Goal: Task Accomplishment & Management: Manage account settings

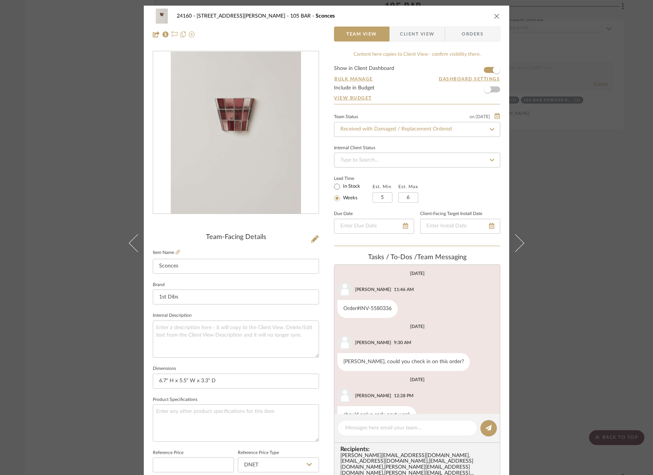
scroll to position [131, 0]
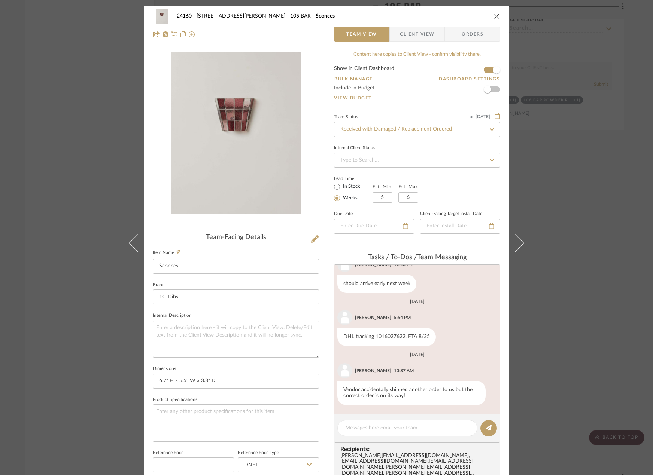
click at [555, 109] on div "24160 - [STREET_ADDRESS] - [PERSON_NAME] 105 BAR Sconces Team View Client View …" at bounding box center [326, 237] width 653 height 475
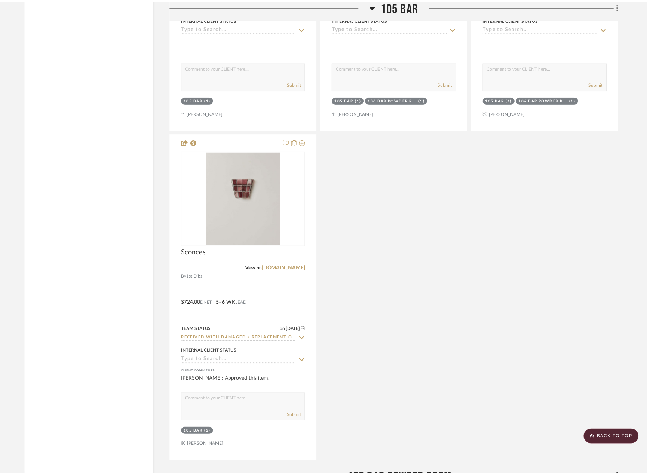
scroll to position [15528, 0]
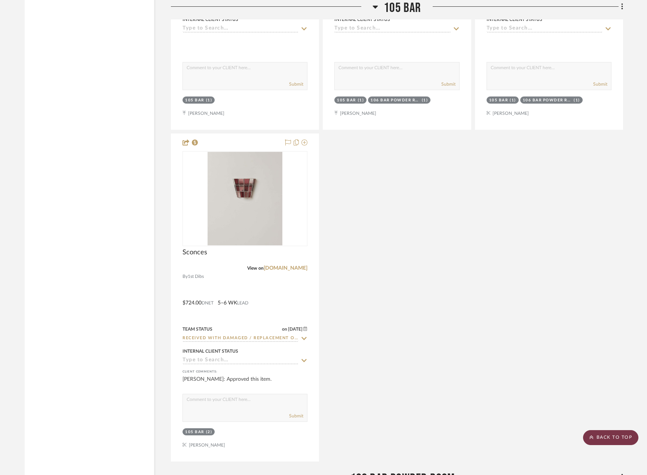
click at [609, 437] on scroll-to-top-button "BACK TO TOP" at bounding box center [610, 437] width 55 height 15
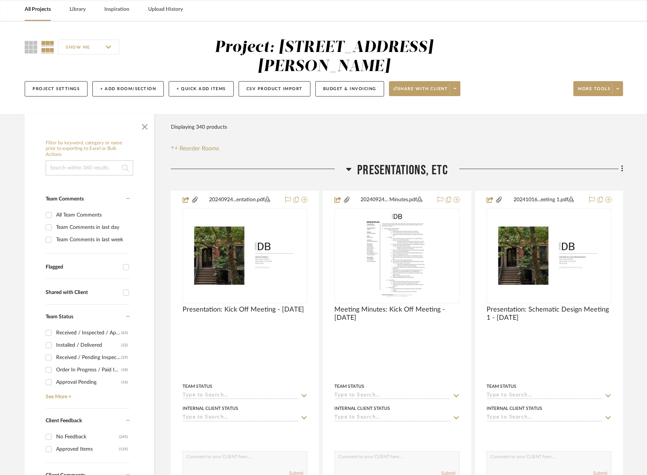
scroll to position [75, 0]
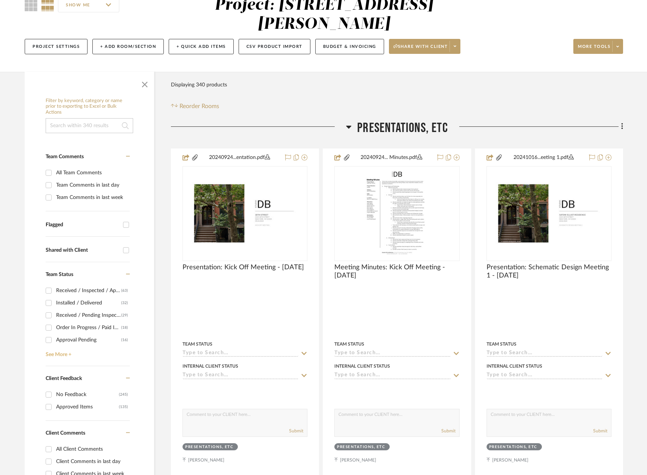
click at [68, 353] on link "See More +" at bounding box center [87, 352] width 86 height 12
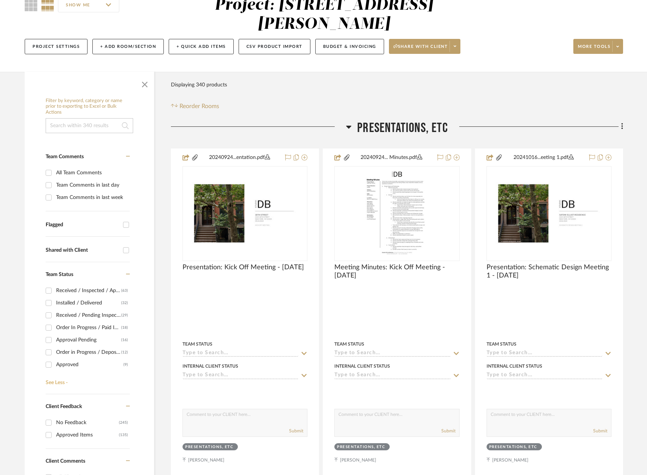
scroll to position [37, 0]
click at [97, 315] on div "Order in Progress / Deposit Paid / Balance due" at bounding box center [88, 315] width 65 height 12
click at [55, 315] on input "Order in Progress / Deposit Paid / Balance due (12)" at bounding box center [49, 315] width 12 height 12
checkbox input "true"
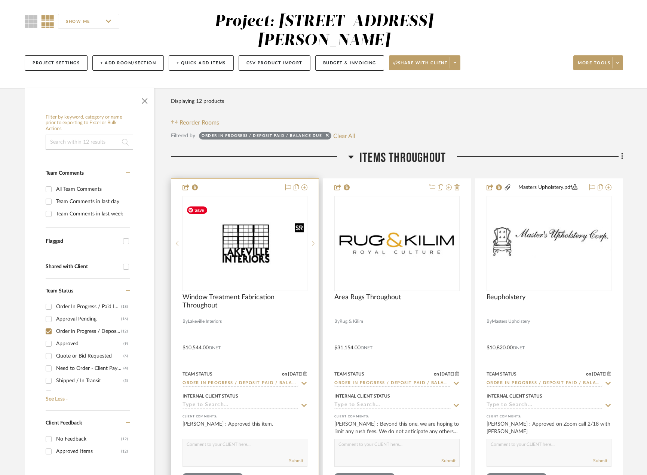
scroll to position [55, 0]
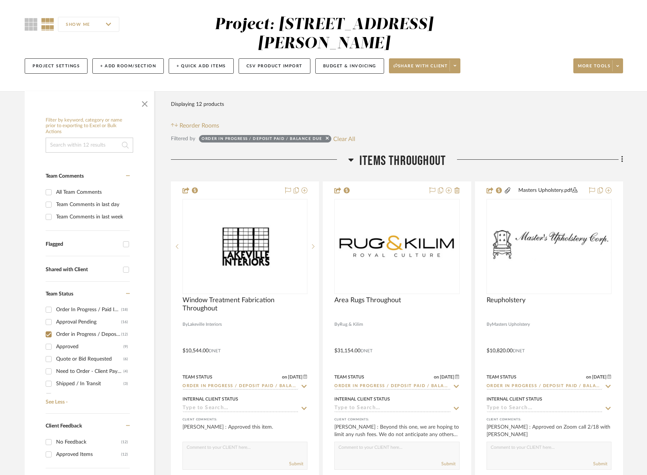
click at [91, 367] on div "Need to Order - Client Payment Received" at bounding box center [89, 372] width 67 height 12
click at [55, 367] on input "Need to Order - Client Payment Received (4)" at bounding box center [49, 372] width 12 height 12
checkbox input "true"
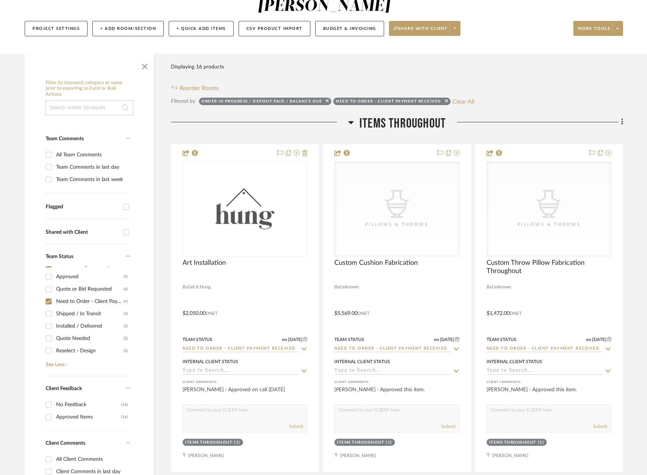
scroll to position [33, 0]
click at [100, 277] on div "Order In Progress / Paid In Full w/ Freight, No Balance due" at bounding box center [88, 277] width 65 height 12
click at [55, 277] on input "Order In Progress / Paid In Full w/ Freight, No Balance due (18)" at bounding box center [49, 277] width 12 height 12
checkbox input "true"
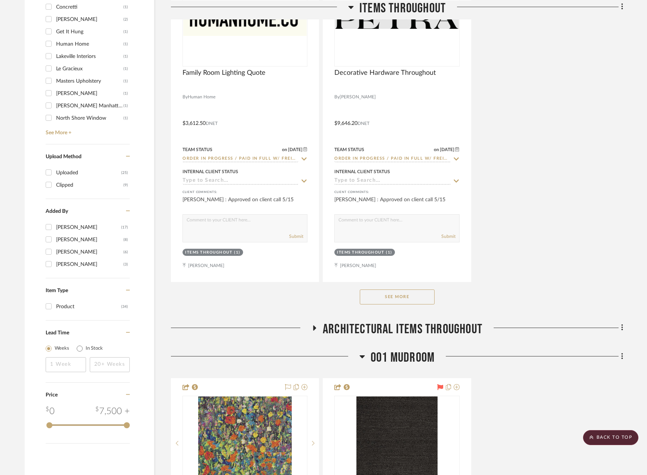
scroll to position [1066, 0]
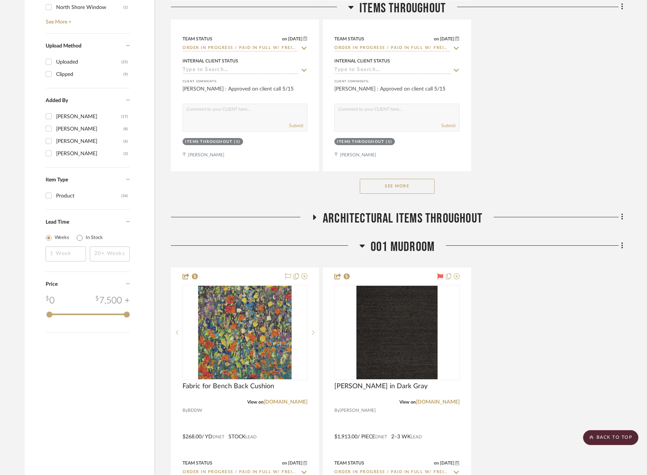
click at [412, 215] on span "Architectural Items Throughout" at bounding box center [403, 219] width 160 height 16
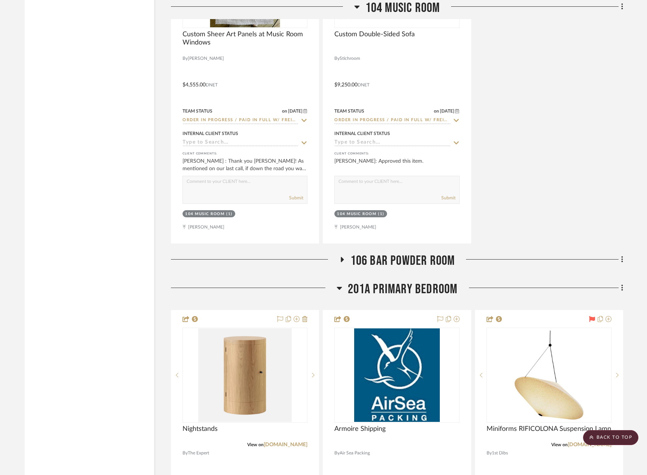
scroll to position [4396, 0]
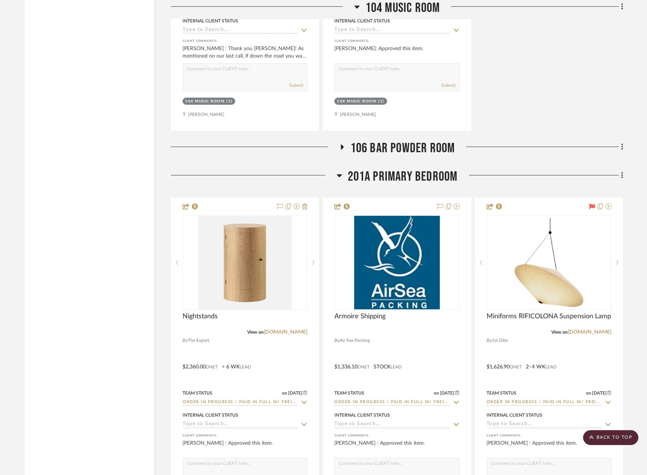
click at [416, 149] on span "106 BAR POWDER ROOM" at bounding box center [403, 148] width 105 height 16
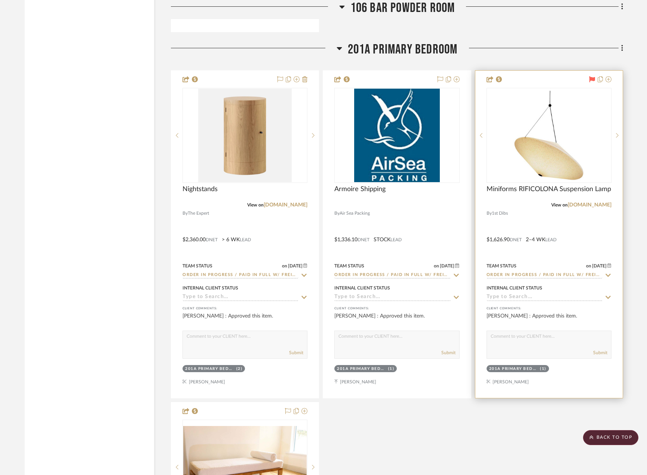
scroll to position [4849, 0]
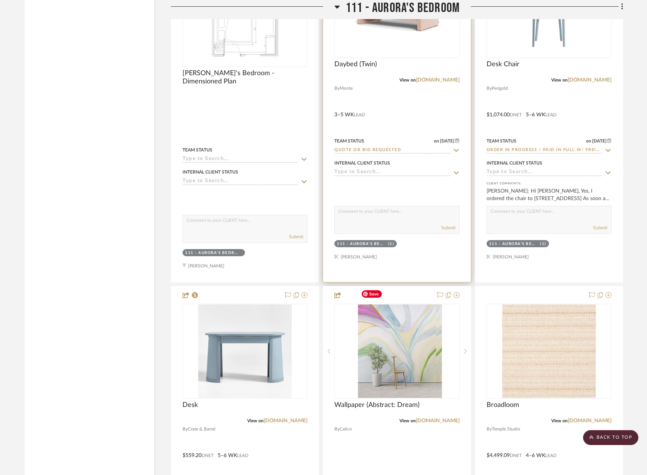
scroll to position [8227, 0]
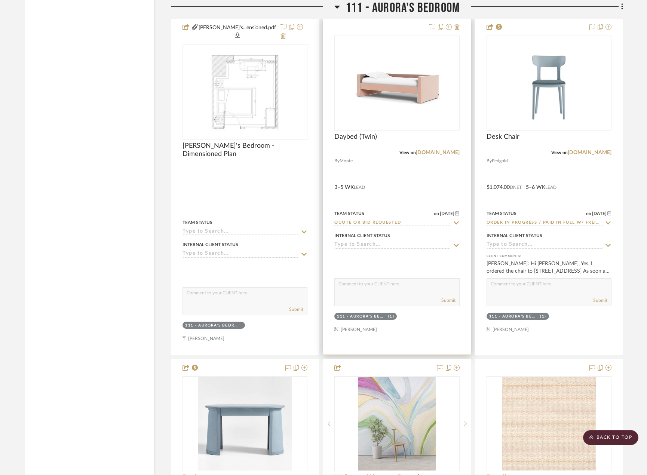
click at [413, 173] on div at bounding box center [396, 186] width 147 height 336
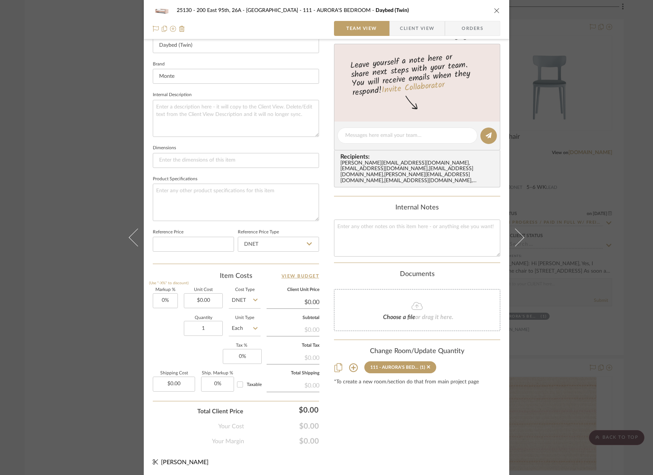
scroll to position [222, 0]
click at [214, 297] on input "0.00" at bounding box center [203, 300] width 39 height 15
type input "$0.00"
click at [429, 30] on span "Client View" at bounding box center [417, 28] width 34 height 15
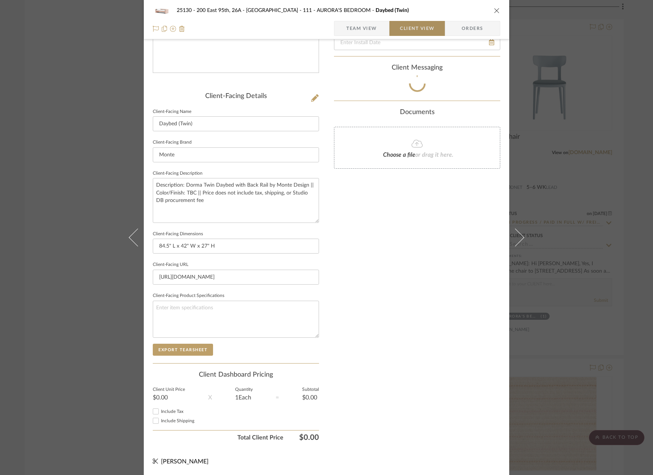
scroll to position [141, 0]
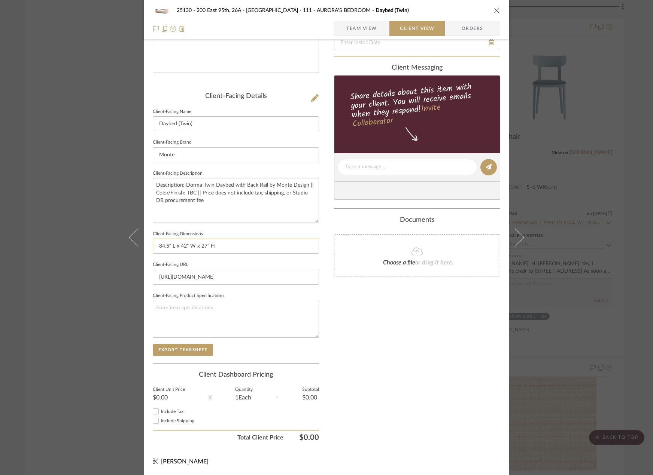
click at [216, 245] on input "84.5" L x 42" W x 27" H" at bounding box center [236, 246] width 166 height 15
click at [202, 246] on input "84.5" L x 42" W x 27" H" at bounding box center [236, 246] width 166 height 15
click at [358, 302] on div "Only content on this tab can share to Dashboard. Click eyeball icon to show or …" at bounding box center [417, 177] width 166 height 535
click at [228, 198] on textarea "Description: Dorma Twin Daybed with Back Rail by Monte Design || Color/Finish: …" at bounding box center [236, 200] width 166 height 45
drag, startPoint x: 183, startPoint y: 193, endPoint x: 194, endPoint y: 195, distance: 10.7
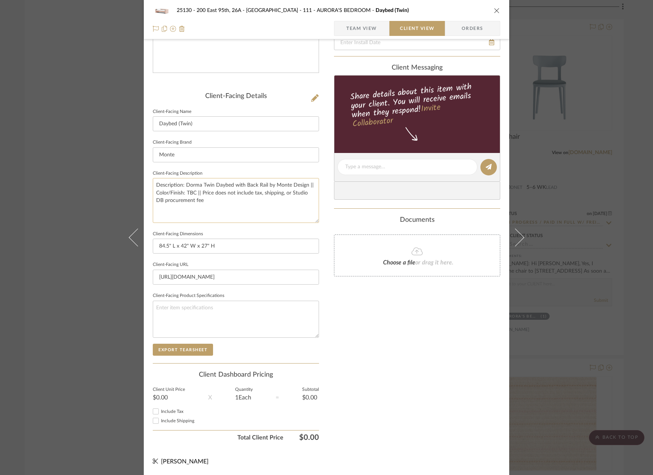
click at [194, 195] on textarea "Description: Dorma Twin Daybed with Back Rail by Monte Design || Color/Finish: …" at bounding box center [236, 200] width 166 height 45
click at [225, 197] on textarea "Description: Dorma Twin Daybed with Back Rail by Monte Design || Color/Finish: …" at bounding box center [236, 200] width 166 height 45
click at [223, 198] on textarea "Description: Dorma Twin Daybed with Back Rail by Monte Design || Color/Finish: …" at bounding box center [236, 200] width 166 height 45
drag, startPoint x: 303, startPoint y: 197, endPoint x: 293, endPoint y: 196, distance: 10.5
click at [293, 196] on textarea "Description: Dorma Twin Daybed with Back Rail by Monte Design || Color/Finish: …" at bounding box center [236, 200] width 166 height 45
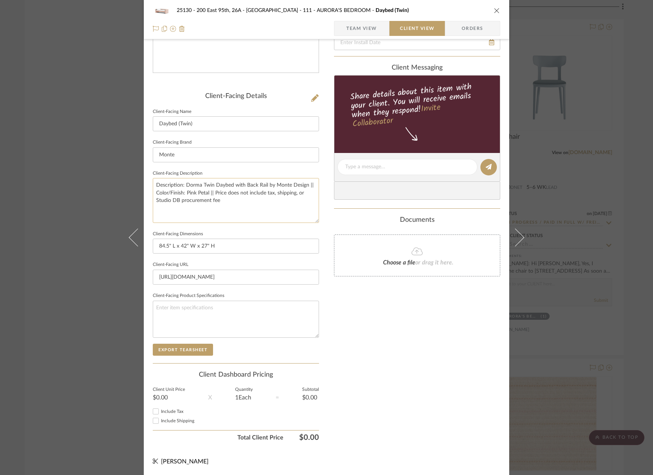
click at [302, 194] on textarea "Description: Dorma Twin Daybed with Back Rail by Monte Design || Color/Finish: …" at bounding box center [236, 200] width 166 height 45
click at [301, 193] on textarea "Description: Dorma Twin Daybed with Back Rail by Monte Design || Color/Finish: …" at bounding box center [236, 200] width 166 height 45
drag, startPoint x: 301, startPoint y: 193, endPoint x: 212, endPoint y: 193, distance: 89.4
click at [212, 193] on textarea "Description: Dorma Twin Daybed with Back Rail by Monte Design || Color/Finish: …" at bounding box center [236, 200] width 166 height 45
type textarea "Description: Dorma Twin Daybed with Back Rail by Monte Design || Color/Finish: …"
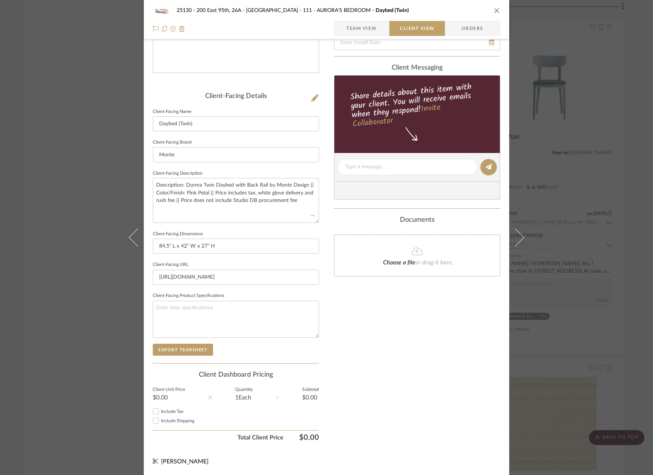
click at [367, 327] on div "Only content on this tab can share to Dashboard. Click eyeball icon to show or …" at bounding box center [417, 177] width 166 height 535
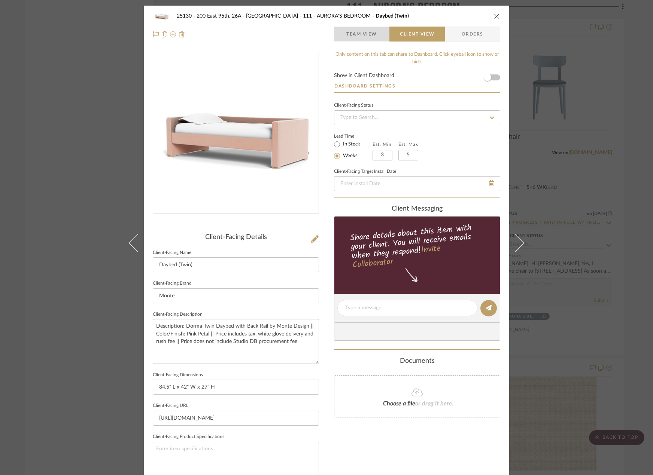
click at [373, 36] on span "Team View" at bounding box center [361, 34] width 31 height 15
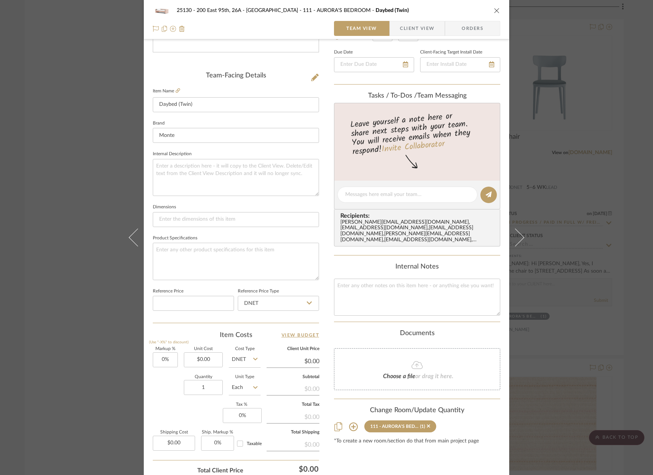
scroll to position [222, 0]
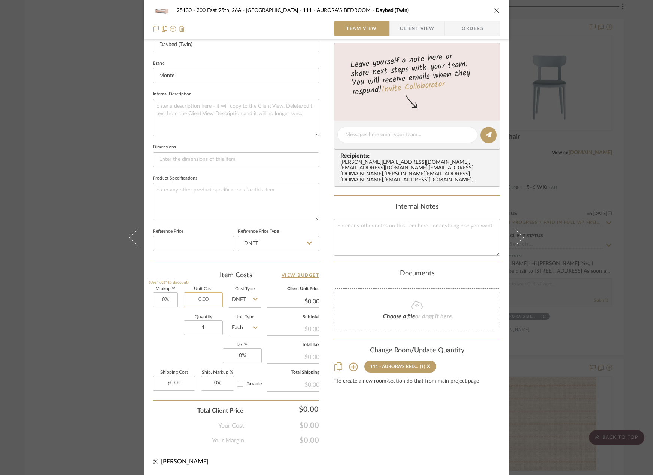
click at [199, 302] on input "0.00" at bounding box center [203, 300] width 39 height 15
type input "$2,424.00"
type input "0"
click at [240, 360] on input "0" at bounding box center [242, 355] width 39 height 15
type input "$2,424.00"
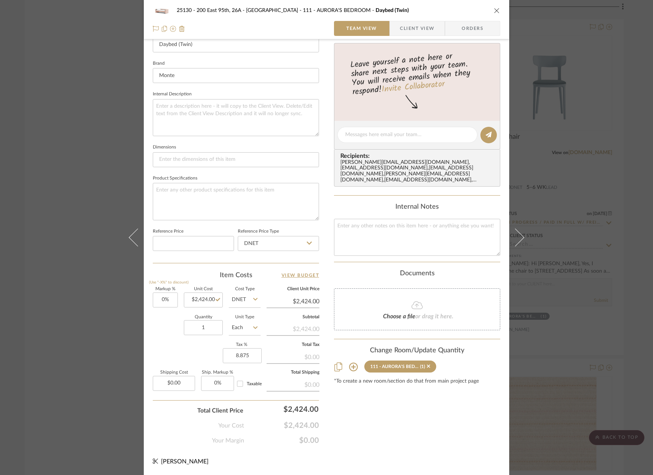
type input "8.875%"
click at [374, 439] on div "Content here copies to Client View - confirm visibility there. Show in Client D…" at bounding box center [417, 137] width 166 height 616
click at [206, 298] on input "2424.00" at bounding box center [203, 300] width 39 height 15
type input "$2,525.50"
click at [440, 451] on div "25130 - 200 East 95th, 26A - Kosheleva 111 - AURORA'S BEDROOM Daybed (Twin) Tea…" at bounding box center [326, 129] width 365 height 691
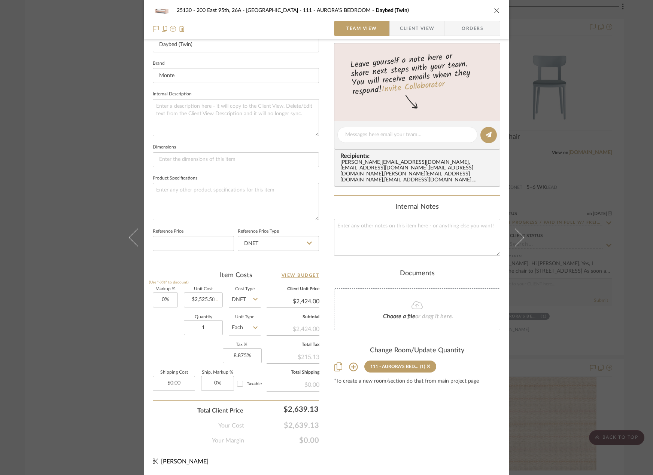
type input "$2,525.50"
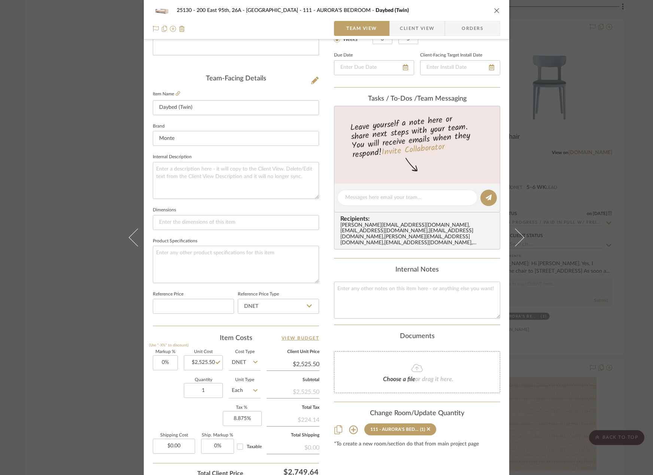
scroll to position [147, 0]
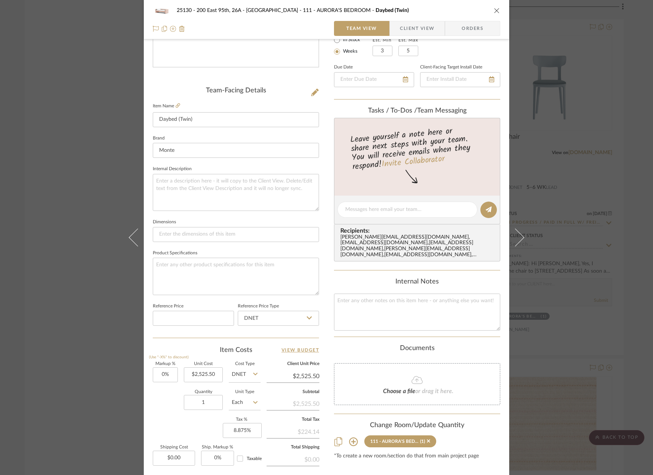
click at [404, 32] on span "Client View" at bounding box center [417, 28] width 34 height 15
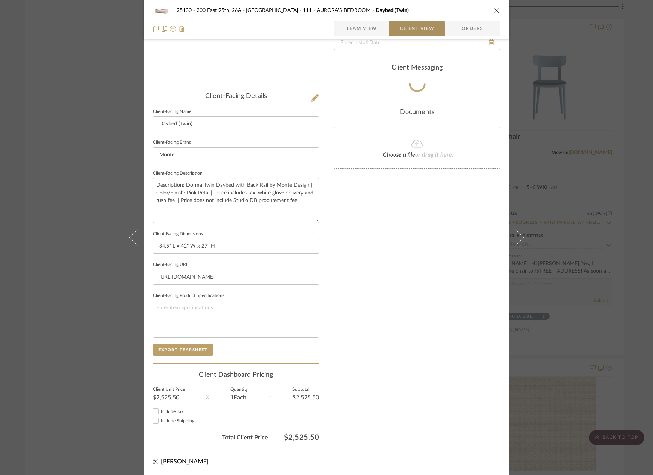
scroll to position [141, 0]
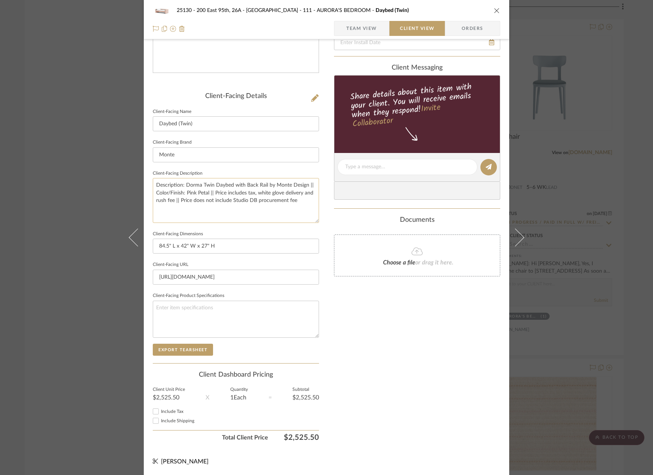
drag, startPoint x: 253, startPoint y: 195, endPoint x: 300, endPoint y: 195, distance: 46.8
click at [300, 195] on textarea "Description: Dorma Twin Daybed with Back Rail by Monte Design || Color/Finish: …" at bounding box center [236, 200] width 166 height 45
click at [164, 201] on textarea "Description: Dorma Twin Daybed with Back Rail by Monte Design || Color/Finish: …" at bounding box center [236, 200] width 166 height 45
click at [162, 202] on textarea "Description: Dorma Twin Daybed with Back Rail by Monte Design || Color/Finish: …" at bounding box center [236, 200] width 166 height 45
click at [180, 202] on textarea "Description: Dorma Twin Daybed with Back Rail by Monte Design || Color/Finish: …" at bounding box center [236, 200] width 166 height 45
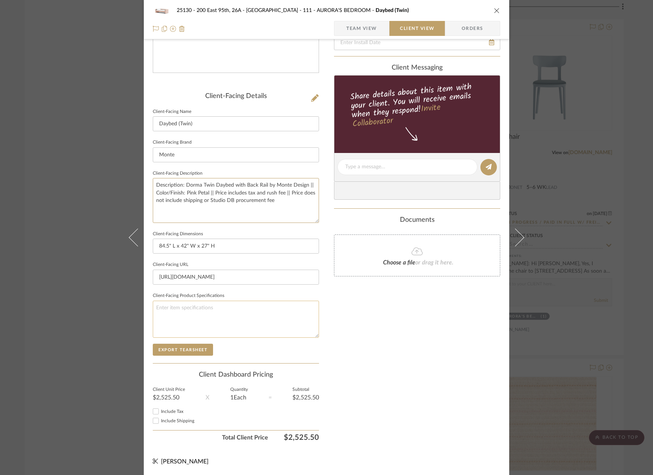
type textarea "Description: Dorma Twin Daybed with Back Rail by Monte Design || Color/Finish: …"
click at [309, 320] on textarea at bounding box center [236, 319] width 166 height 37
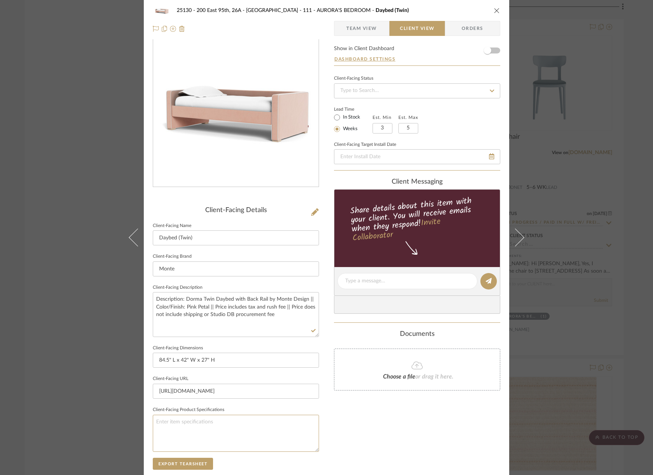
scroll to position [0, 0]
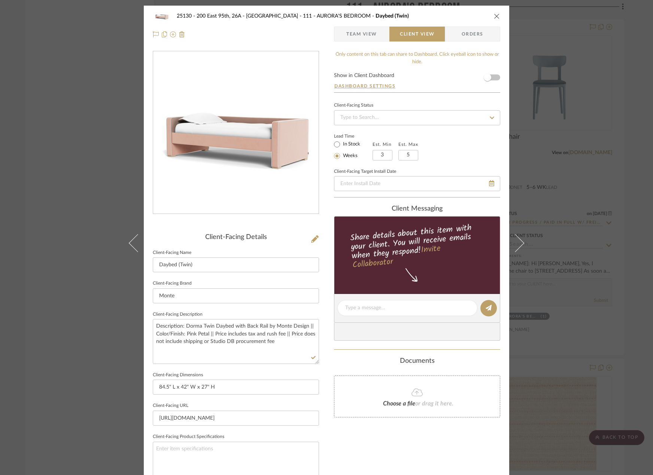
click at [354, 35] on span "Team View" at bounding box center [361, 34] width 31 height 15
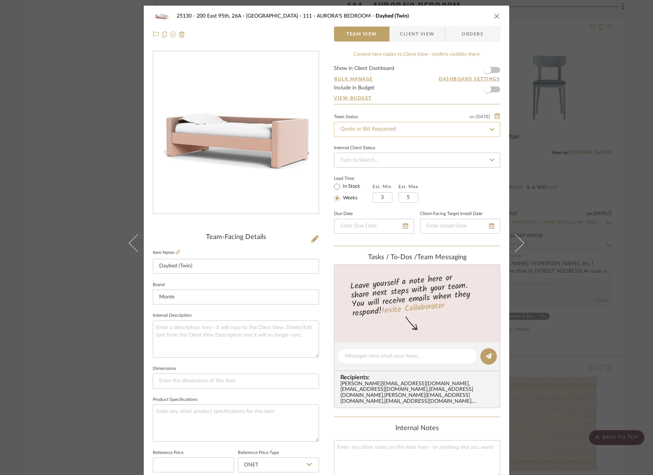
click at [436, 129] on input "Quote or Bid Requested" at bounding box center [417, 129] width 166 height 15
click at [486, 131] on fa-icon at bounding box center [491, 129] width 11 height 9
type input "8/26/2025"
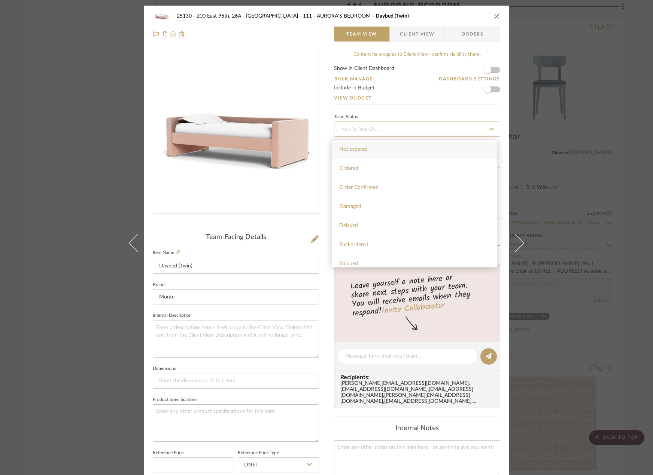
type input "8/26/2025"
type input "Pending Sr. Designer Approval"
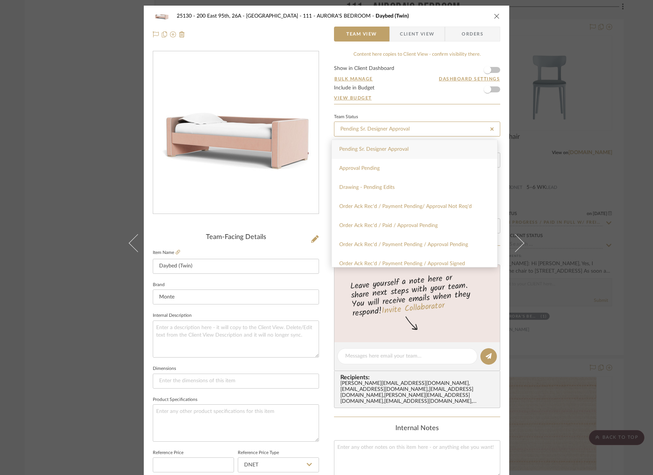
type input "8/26/2025"
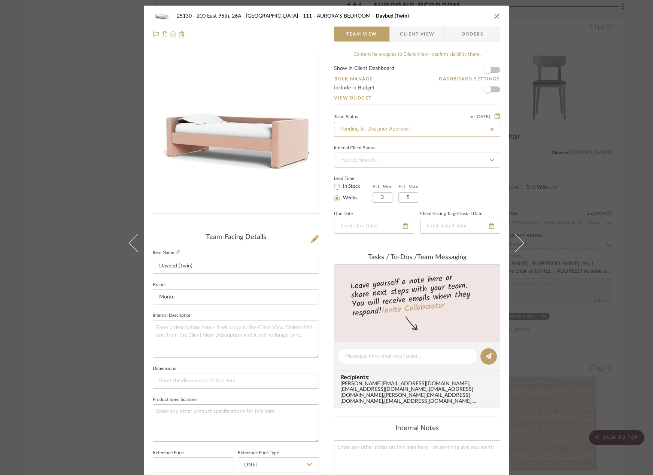
type input "Pending Sr. Designer Approval"
click at [555, 44] on div "25130 - 200 East 95th, 26A - Kosheleva 111 - AURORA'S BEDROOM Daybed (Twin) Tea…" at bounding box center [326, 237] width 653 height 475
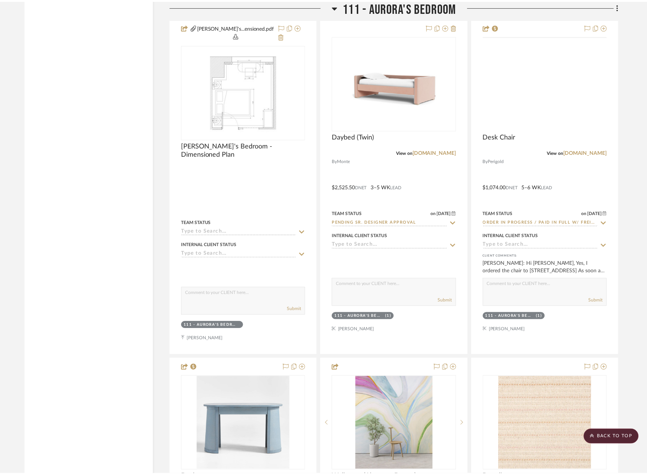
scroll to position [8227, 0]
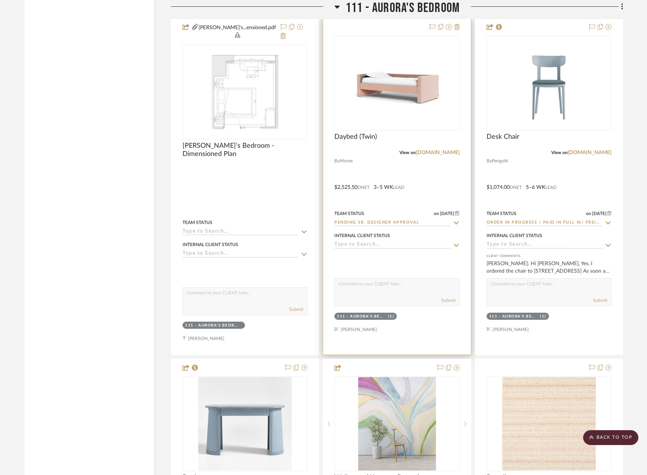
click at [421, 168] on div at bounding box center [396, 186] width 147 height 336
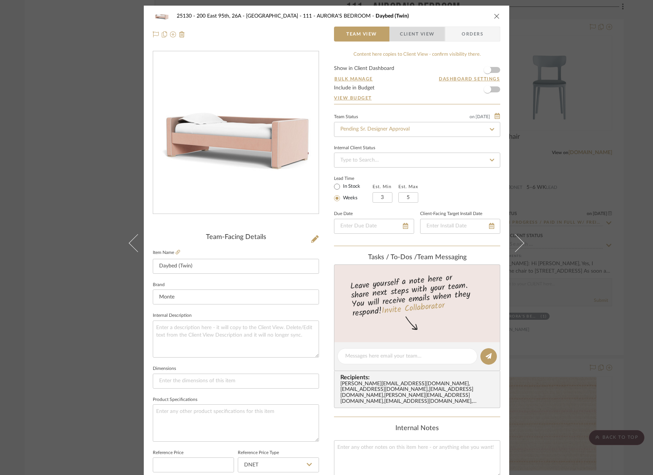
click at [405, 27] on span "Client View" at bounding box center [417, 34] width 34 height 15
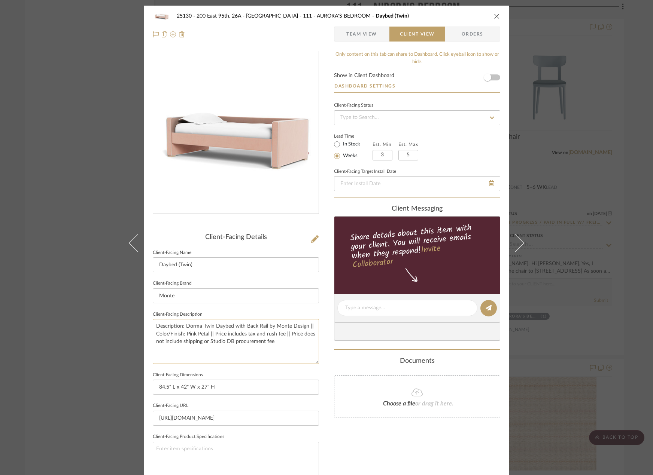
click at [208, 336] on textarea "Description: Dorma Twin Daybed with Back Rail by Monte Design || Color/Finish: …" at bounding box center [236, 341] width 166 height 45
click at [216, 336] on textarea "Description: Dorma Twin Daybed with Back Rail by Monte Design || Color/Finish: …" at bounding box center [236, 341] width 166 height 45
click at [211, 336] on textarea "Description: Dorma Twin Daybed with Back Rail by Monte Design || Color/Finish: …" at bounding box center [236, 341] width 166 height 45
click at [214, 337] on textarea "Description: Dorma Twin Daybed with Back Rail by Monte Design || Color/Finish: …" at bounding box center [236, 341] width 166 height 45
type textarea "Description: Dorma Twin Daybed with Back Rail by Monte Design || Color/Finish: …"
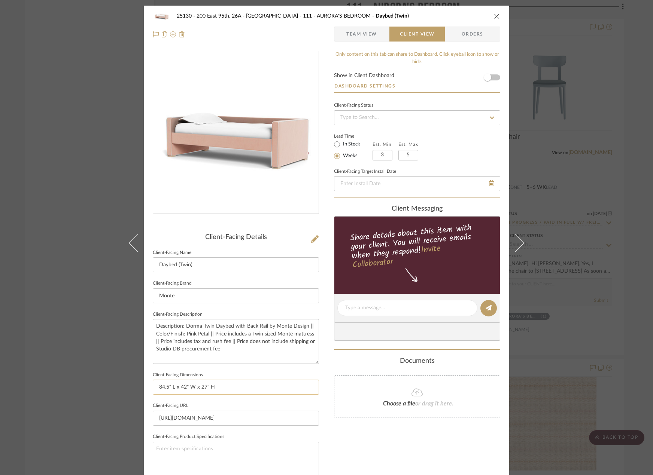
click at [275, 388] on input "84.5" L x 42" W x 27" H" at bounding box center [236, 387] width 166 height 15
click at [349, 437] on div "Only content on this tab can share to Dashboard. Click eyeball icon to show or …" at bounding box center [417, 318] width 166 height 535
click at [629, 244] on div "25130 - 200 East 95th, 26A - Kosheleva 111 - AURORA'S BEDROOM Daybed (Twin) Tea…" at bounding box center [326, 237] width 653 height 475
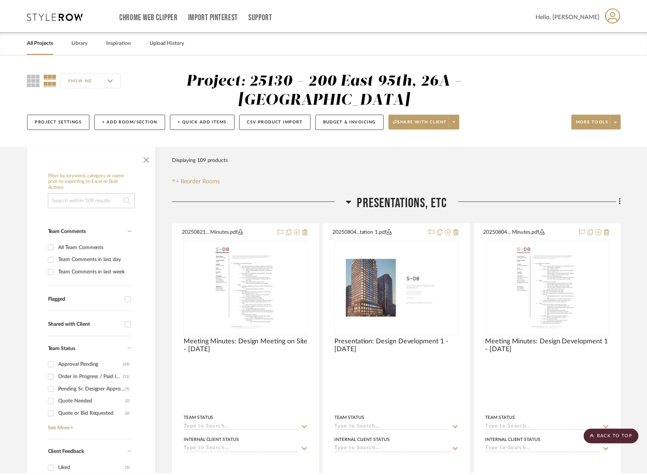
scroll to position [8227, 0]
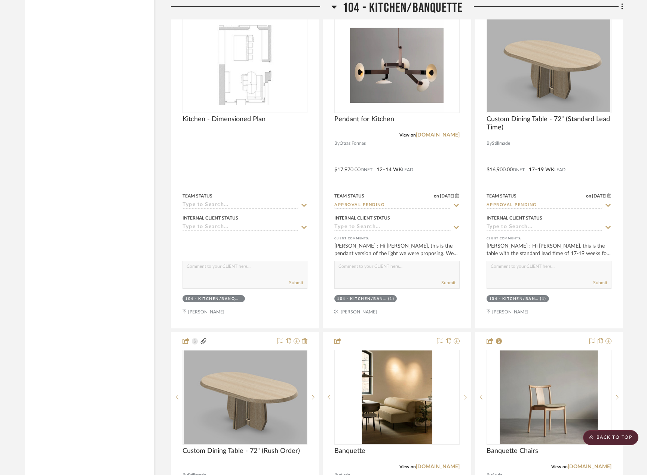
scroll to position [3555, 0]
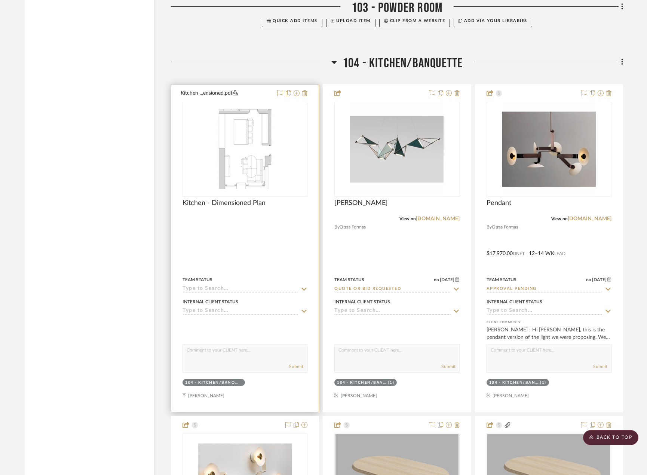
scroll to position [3480, 0]
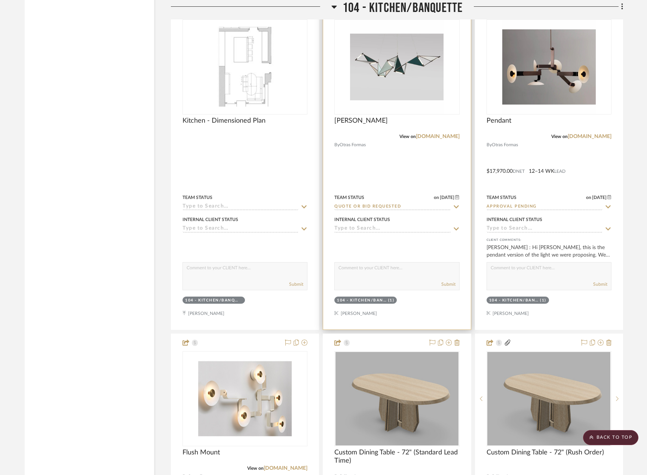
click at [374, 191] on div at bounding box center [396, 165] width 147 height 327
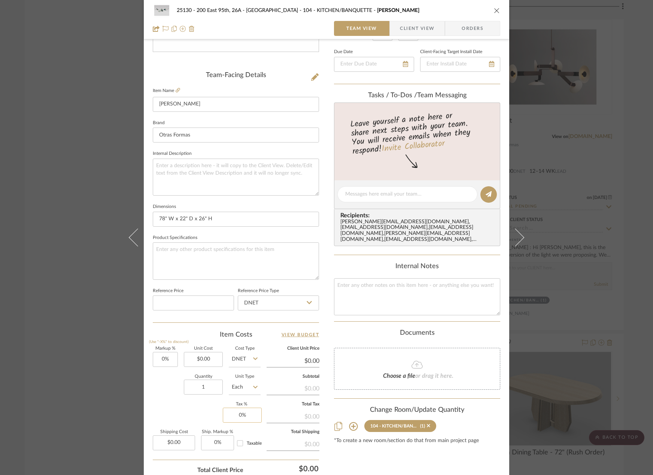
scroll to position [187, 0]
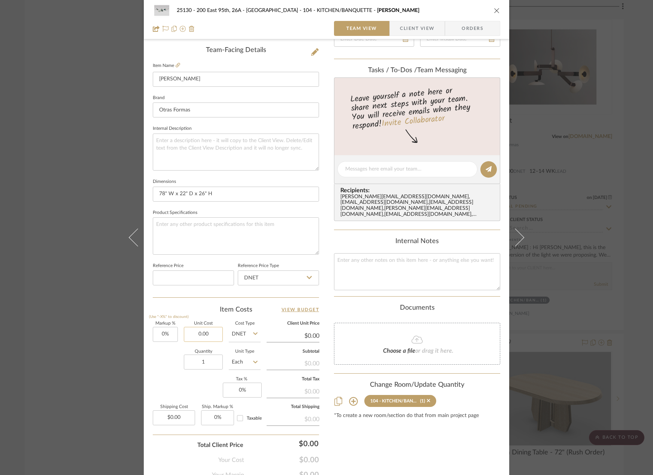
click at [210, 335] on input "0.00" at bounding box center [203, 334] width 39 height 15
type input "$21,750.00"
type input "0"
click at [236, 392] on input "0" at bounding box center [242, 390] width 39 height 15
type input "$21,750.00"
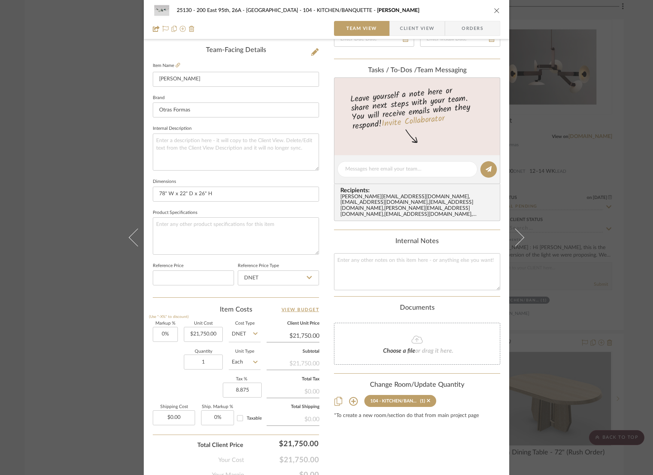
type input "8.875%"
click at [356, 453] on div "Content here copies to Client View - confirm visibility there. Show in Client D…" at bounding box center [417, 172] width 166 height 616
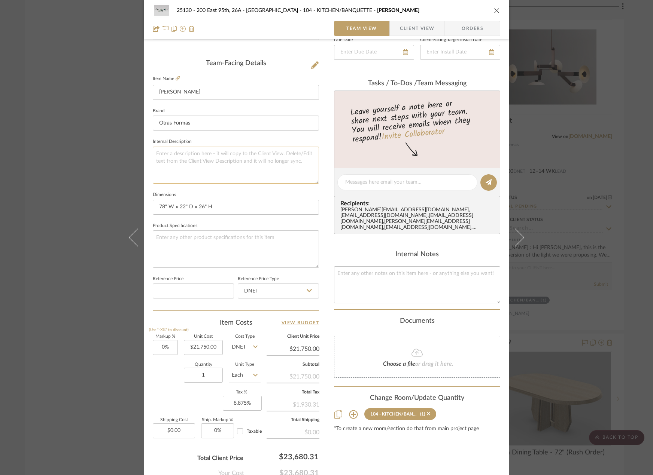
scroll to position [109, 0]
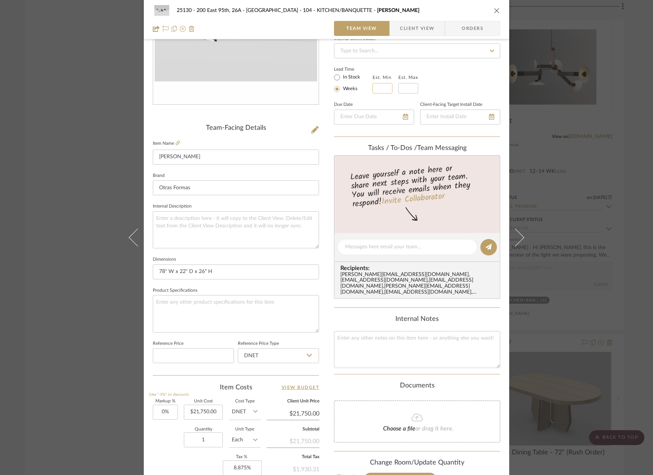
click at [382, 93] on input "text" at bounding box center [382, 88] width 20 height 10
type input "12"
click at [409, 83] on fieldset "Est. Max" at bounding box center [408, 83] width 20 height 21
click at [409, 88] on input at bounding box center [408, 88] width 20 height 10
type input "13"
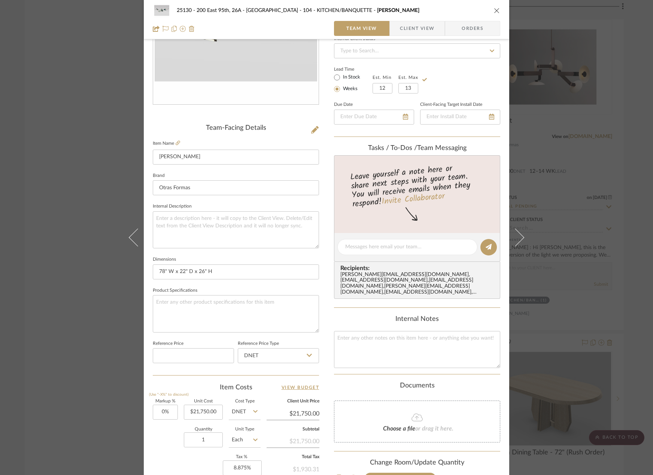
click at [458, 83] on div "Lead Time In Stock Weeks Est. Min 12 Est. Max 13" at bounding box center [417, 78] width 166 height 29
click at [403, 89] on input "13" at bounding box center [408, 88] width 20 height 10
type input "14"
click at [464, 76] on div "Lead Time In Stock Weeks Est. Min 12 Est. Max 14" at bounding box center [417, 78] width 166 height 29
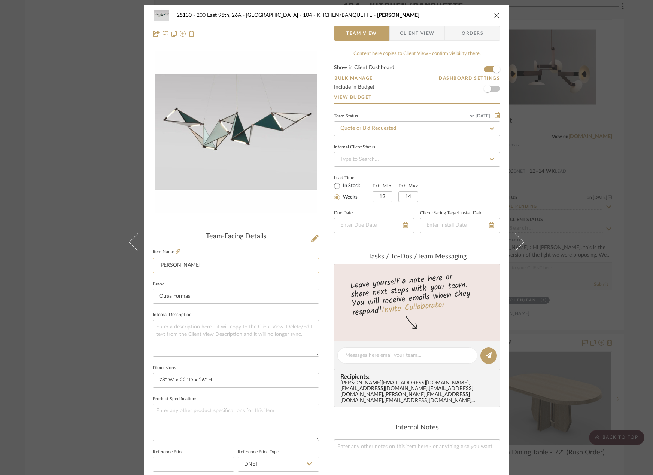
scroll to position [0, 0]
click at [414, 30] on span "Client View" at bounding box center [417, 34] width 34 height 15
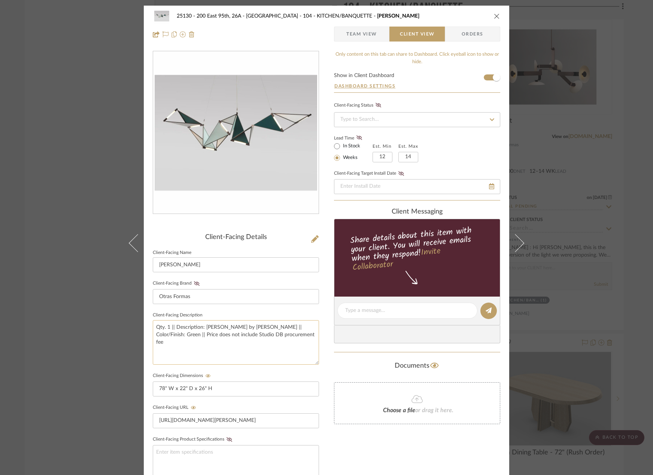
click at [302, 338] on textarea "Qty. 1 || Description: Kite Chandelier by James Dieter || Color/Finish: Green |…" at bounding box center [236, 342] width 166 height 45
click at [174, 336] on textarea "Qty. 1 || Description: Kite Chandelier by James Dieter || Color/Finish: Green |…" at bounding box center [236, 342] width 166 height 45
type textarea "Qty. 1 || Description: Kite Chandelier by James Dieter || Color/Finish: Green |…"
click at [302, 381] on fieldset "Client-Facing Dimensions 78" W x 22" D x 26" H" at bounding box center [236, 384] width 166 height 26
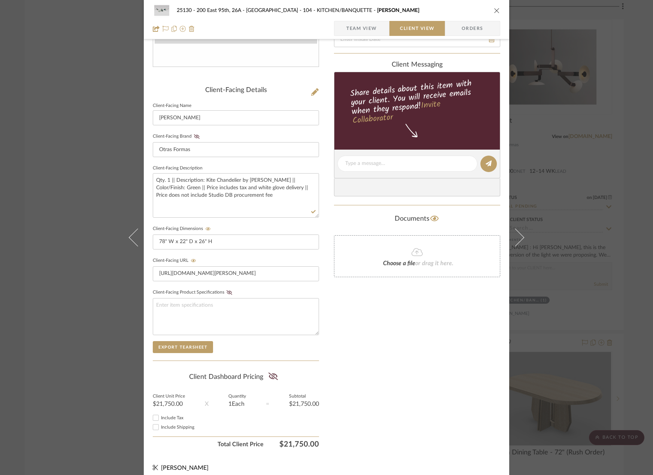
scroll to position [150, 0]
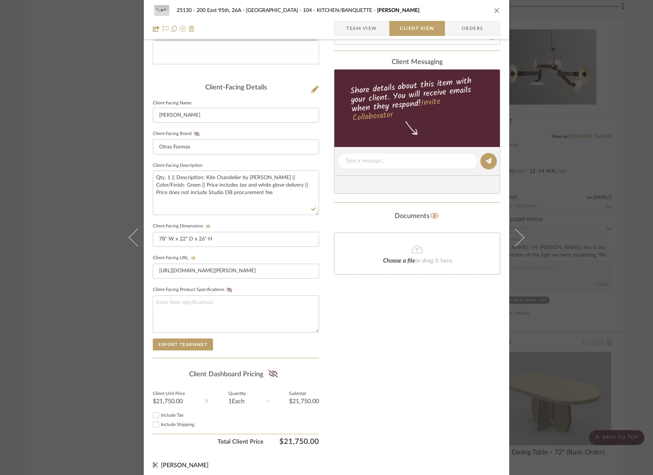
click at [177, 415] on span "Include Tax" at bounding box center [172, 415] width 22 height 4
click at [160, 415] on input "Include Tax" at bounding box center [155, 415] width 9 height 9
checkbox input "true"
click at [366, 30] on span "Team View" at bounding box center [361, 28] width 31 height 15
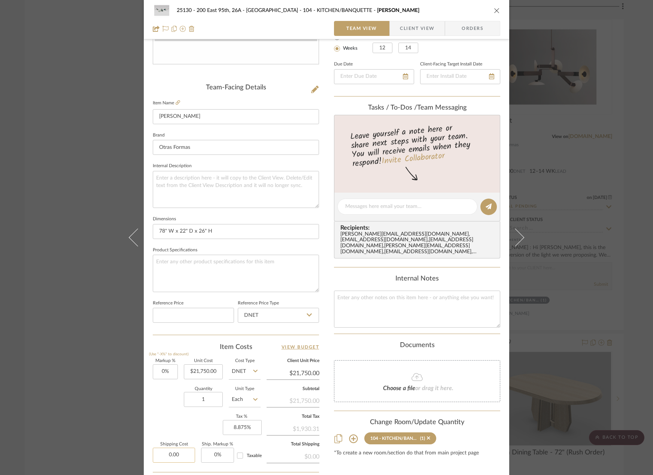
click at [181, 456] on input "0.00" at bounding box center [174, 455] width 42 height 15
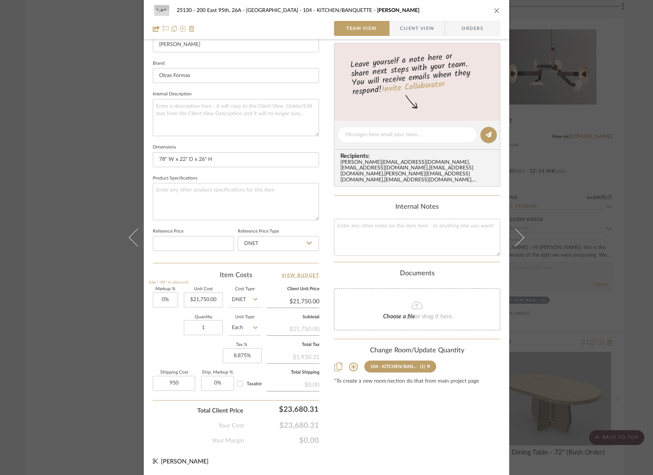
type input "$950.00"
click at [390, 424] on div "Content here copies to Client View - confirm visibility there. Show in Client D…" at bounding box center [417, 137] width 166 height 616
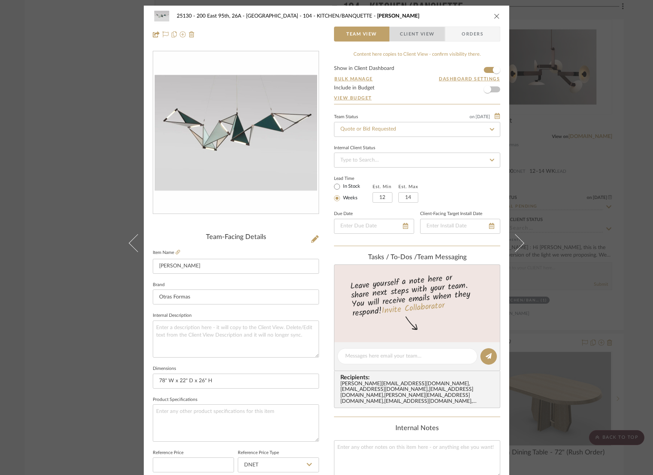
click at [416, 33] on span "Client View" at bounding box center [417, 34] width 34 height 15
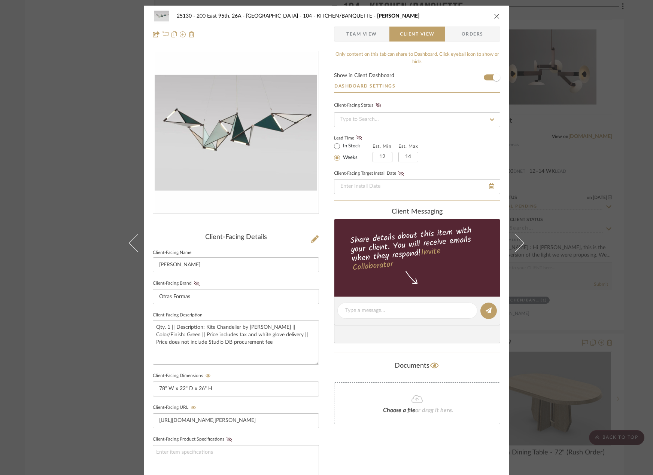
scroll to position [153, 0]
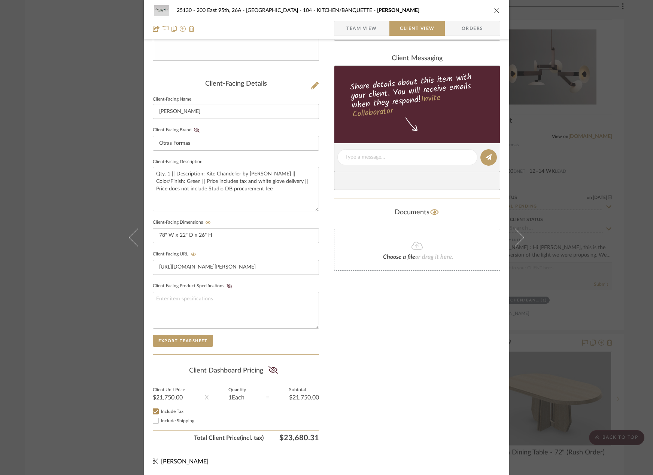
click at [165, 423] on label "Include Shipping" at bounding box center [240, 421] width 158 height 6
click at [160, 423] on input "Include Shipping" at bounding box center [155, 420] width 9 height 9
checkbox input "true"
click at [546, 354] on div "25130 - 200 East 95th, 26A - Kosheleva 104 - KITCHEN/BANQUETTE Kite Chandelier …" at bounding box center [326, 237] width 653 height 475
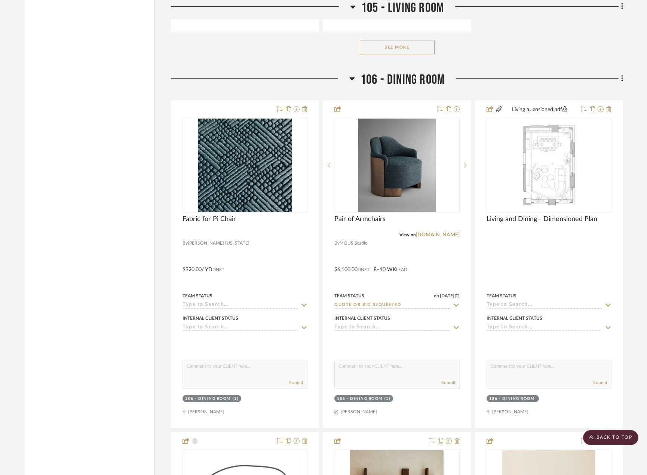
scroll to position [5500, 0]
click at [622, 82] on icon at bounding box center [621, 79] width 1 height 6
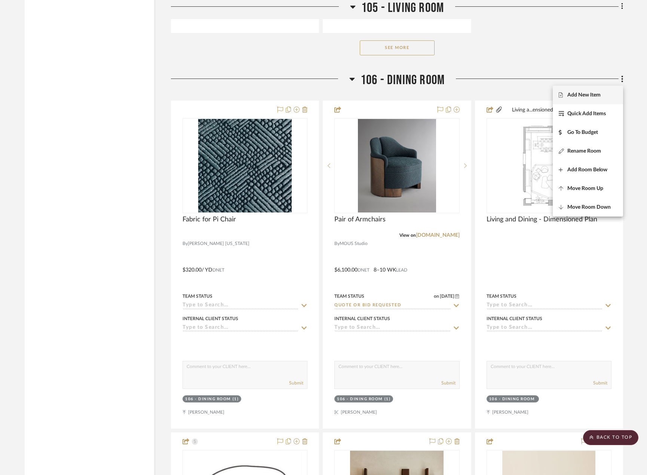
click at [605, 95] on span "Add New Item" at bounding box center [588, 95] width 58 height 6
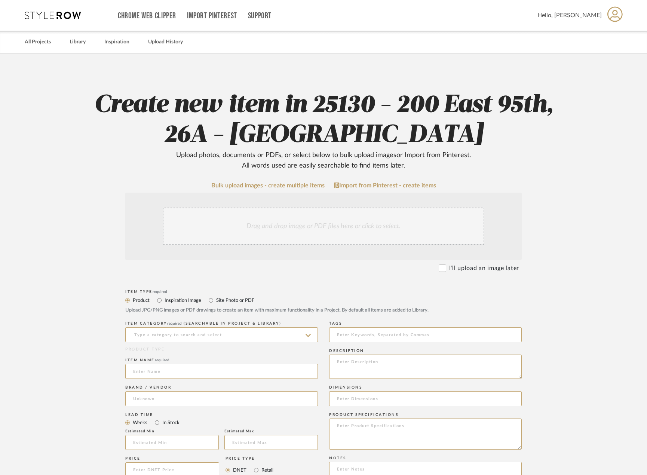
click at [373, 232] on div "Drag and drop image or PDF files here or click to select." at bounding box center [324, 226] width 322 height 37
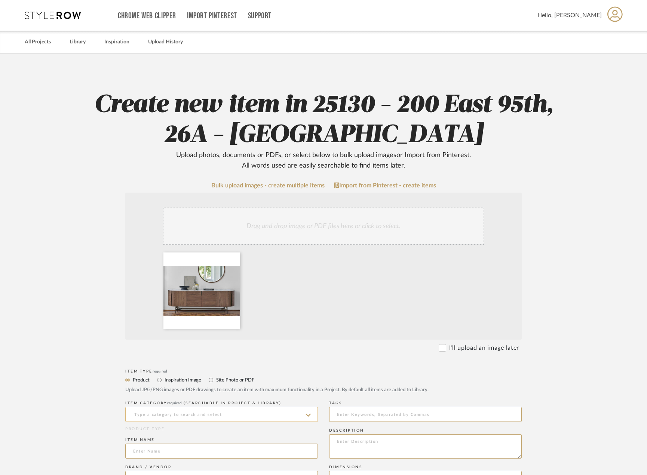
click at [196, 414] on input at bounding box center [221, 414] width 193 height 15
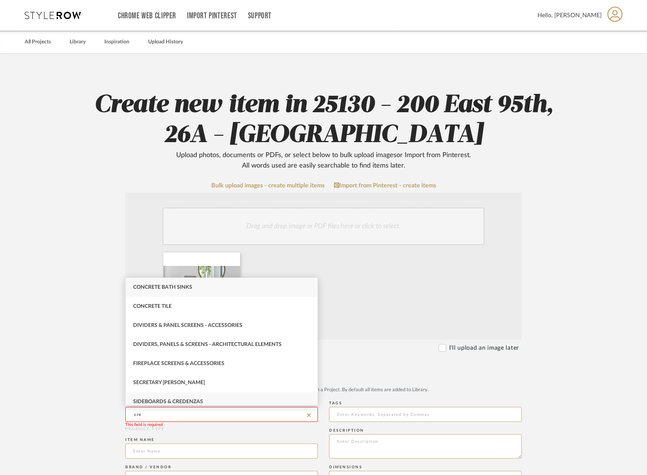
click at [168, 403] on span "Sideboards & Credenzas" at bounding box center [168, 401] width 70 height 5
type input "Sideboards & Credenzas"
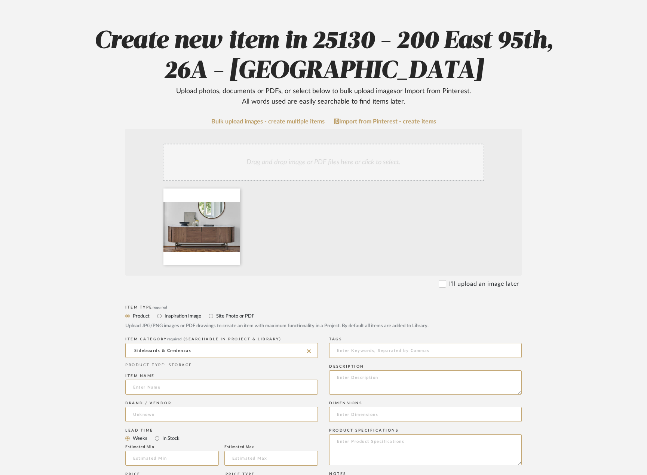
scroll to position [112, 0]
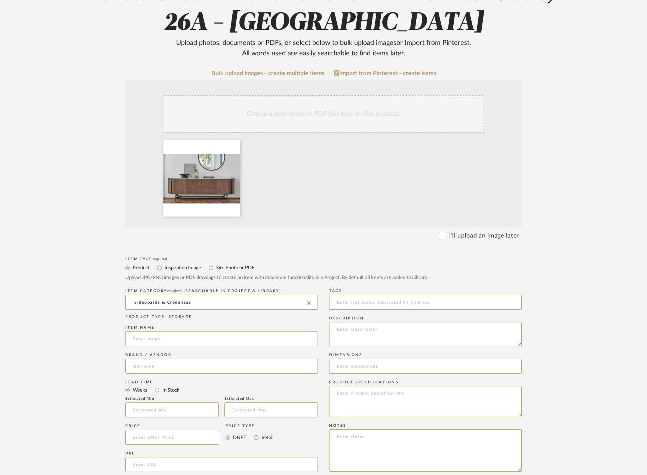
click at [191, 332] on input at bounding box center [221, 339] width 193 height 15
type input "Tylsa Credenza"
click at [136, 361] on input at bounding box center [221, 366] width 193 height 15
type input "Porada"
click at [149, 363] on input "Porada" at bounding box center [221, 366] width 193 height 15
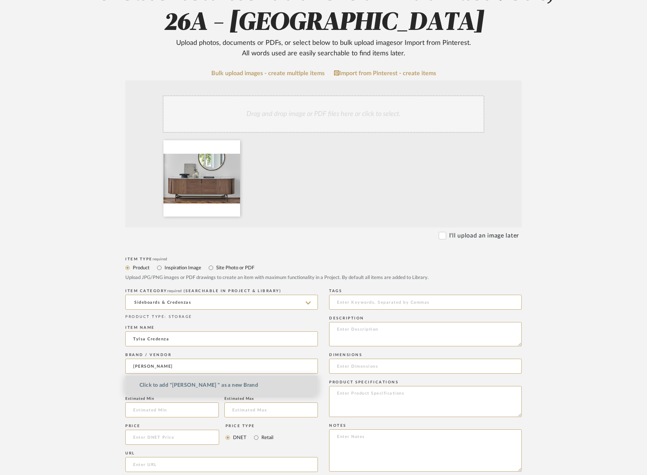
drag, startPoint x: 159, startPoint y: 381, endPoint x: 162, endPoint y: 384, distance: 4.5
click at [161, 384] on mat-option "Click to add "Porada " as a new Brand" at bounding box center [222, 385] width 192 height 19
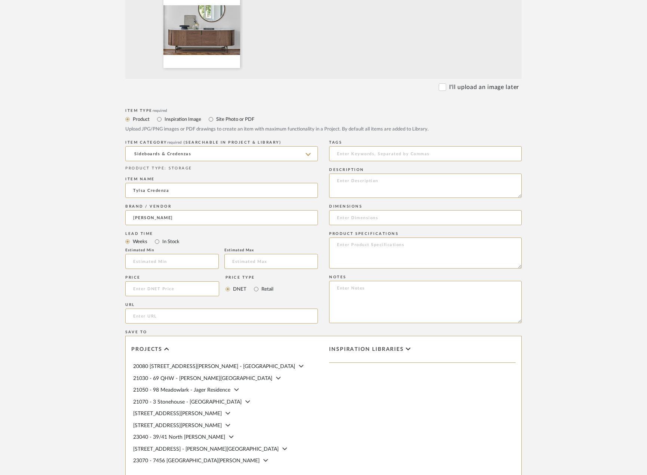
scroll to position [262, 0]
click at [163, 241] on label "In Stock" at bounding box center [171, 240] width 18 height 8
click at [162, 241] on input "In Stock" at bounding box center [157, 240] width 9 height 9
radio input "true"
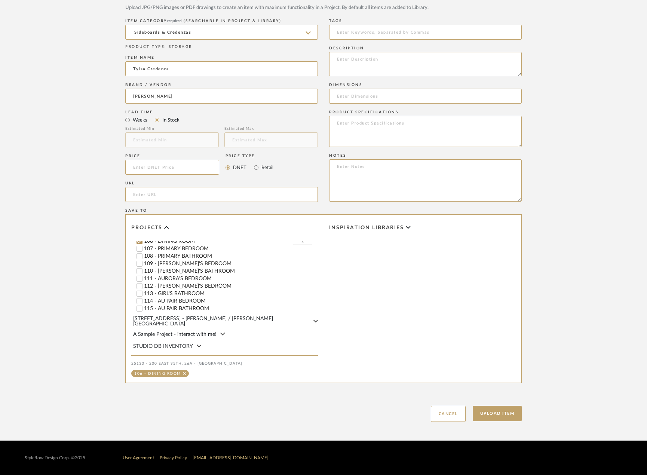
scroll to position [341, 0]
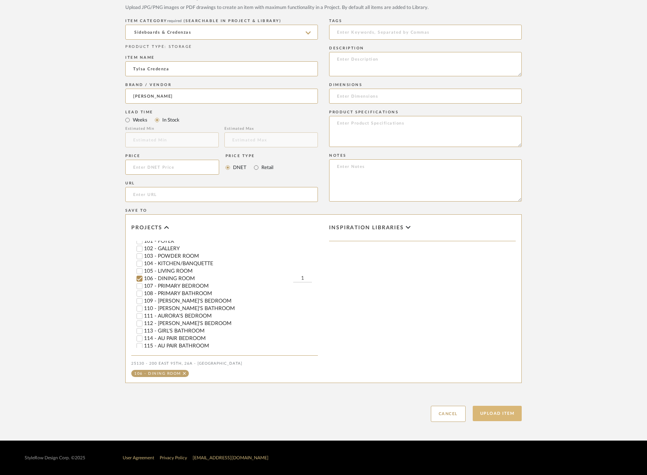
click at [487, 416] on button "Upload Item" at bounding box center [497, 413] width 49 height 15
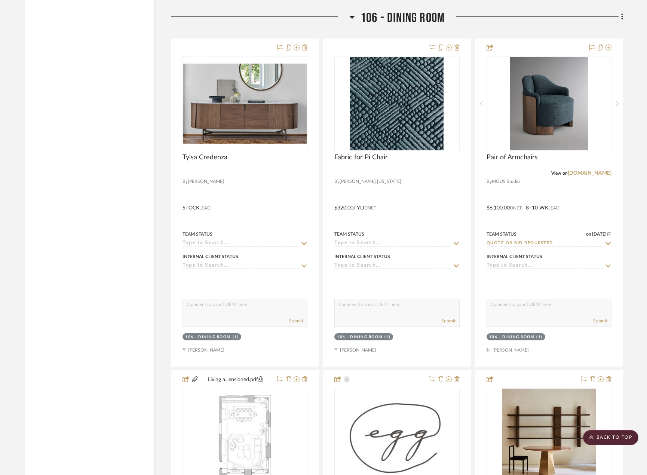
scroll to position [5563, 0]
click at [622, 19] on icon at bounding box center [621, 16] width 1 height 6
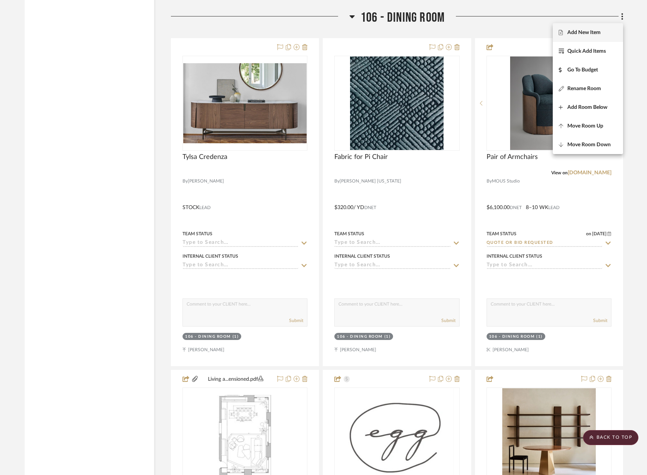
click at [587, 38] on button "Add New Item" at bounding box center [588, 32] width 70 height 19
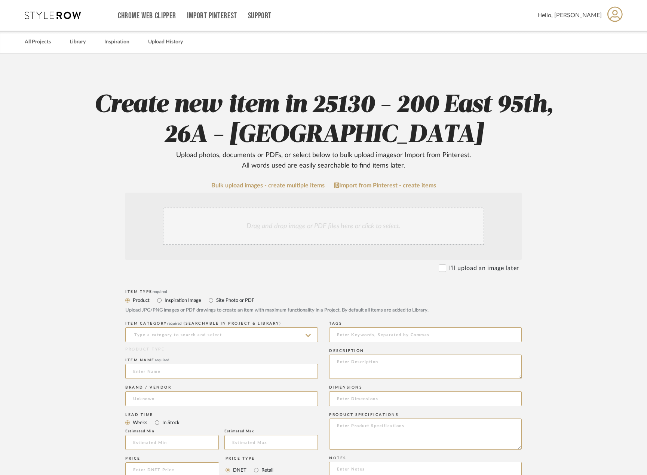
click at [242, 230] on div "Drag and drop image or PDF files here or click to select." at bounding box center [324, 226] width 322 height 37
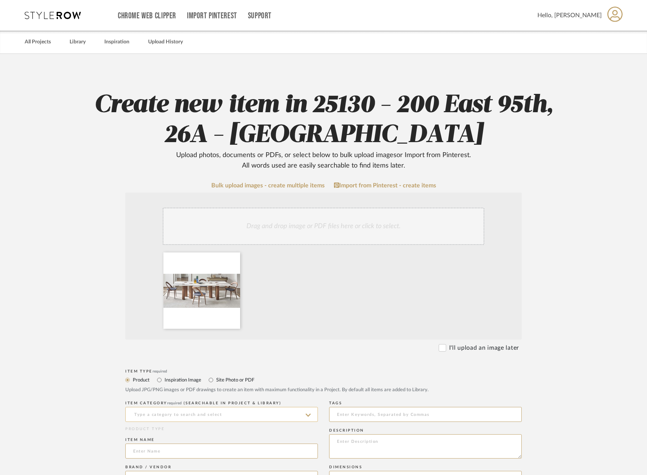
click at [180, 415] on input at bounding box center [221, 414] width 193 height 15
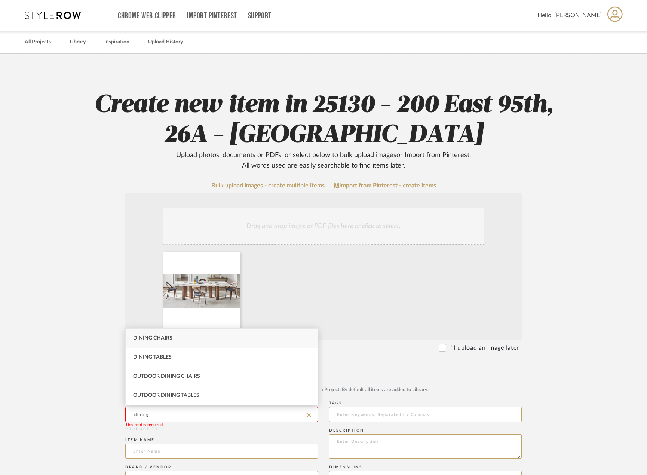
type input "Dining Chairs"
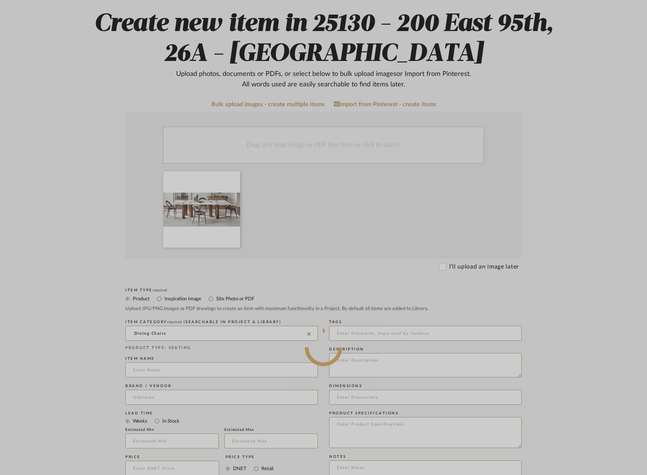
scroll to position [150, 0]
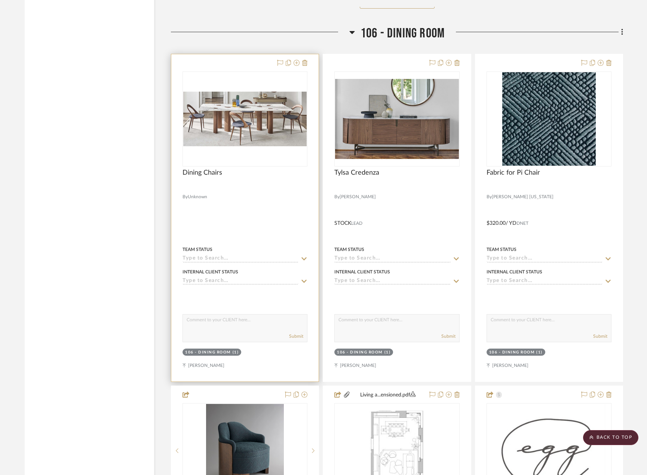
scroll to position [5563, 0]
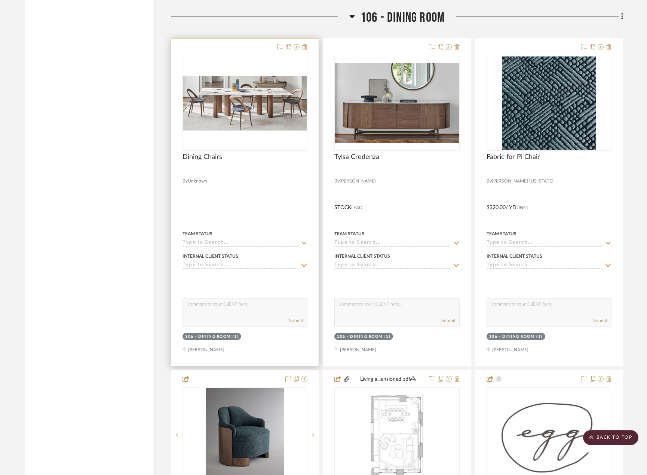
click at [267, 193] on div at bounding box center [244, 202] width 147 height 327
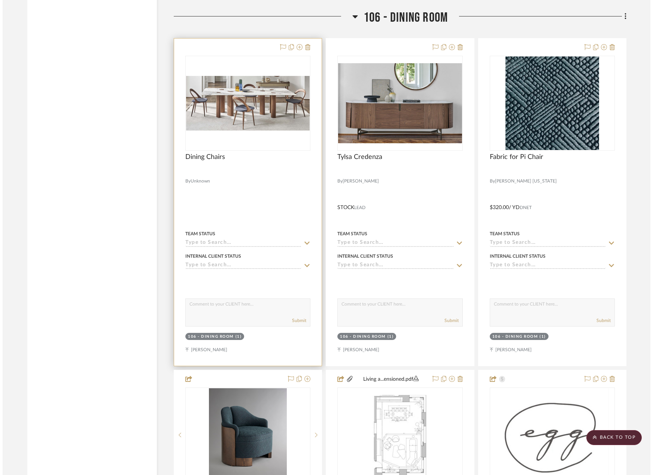
scroll to position [0, 0]
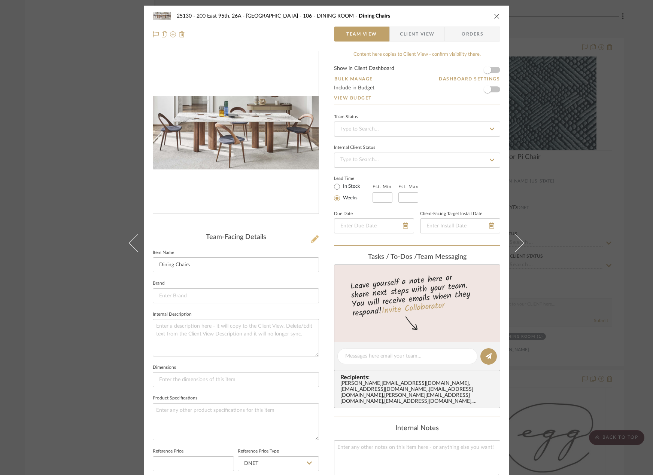
click at [311, 236] on icon at bounding box center [314, 238] width 7 height 7
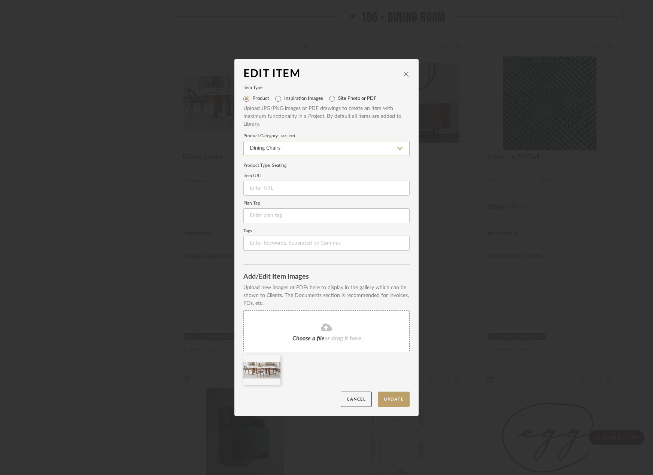
click at [292, 146] on input "Dining Chairs" at bounding box center [326, 148] width 166 height 15
click at [302, 185] on div "Dining Tables" at bounding box center [323, 186] width 165 height 19
type input "Dining Tables"
click at [391, 397] on button "Update" at bounding box center [394, 399] width 32 height 15
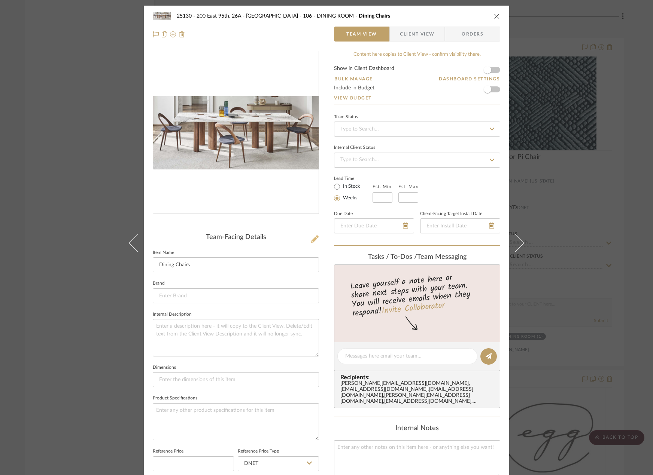
click at [314, 233] on button at bounding box center [315, 239] width 8 height 12
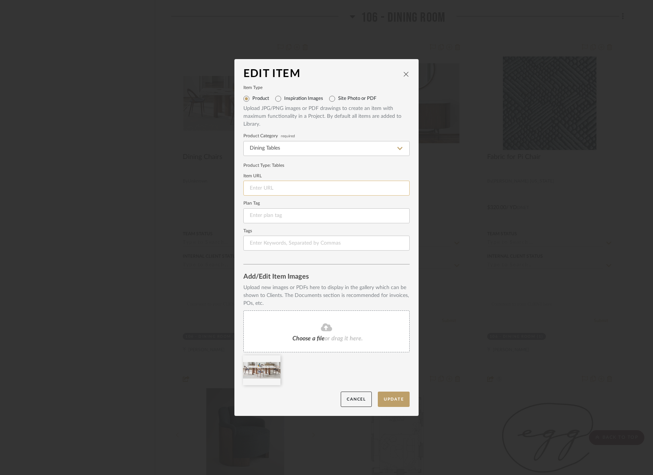
click at [278, 188] on input at bounding box center [326, 188] width 166 height 15
click at [271, 191] on input at bounding box center [326, 188] width 166 height 15
paste input "https://www.porada.it/en/product/oswood/"
type input "https://www.porada.it/en/product/oswood/"
click at [382, 397] on button "Update" at bounding box center [394, 399] width 32 height 15
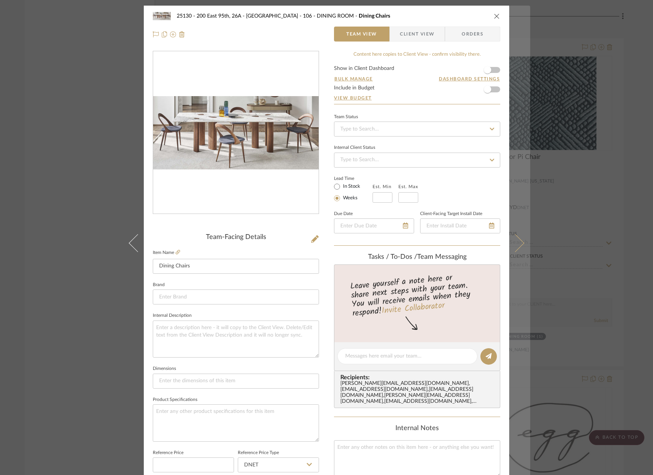
click at [523, 189] on button at bounding box center [519, 243] width 21 height 475
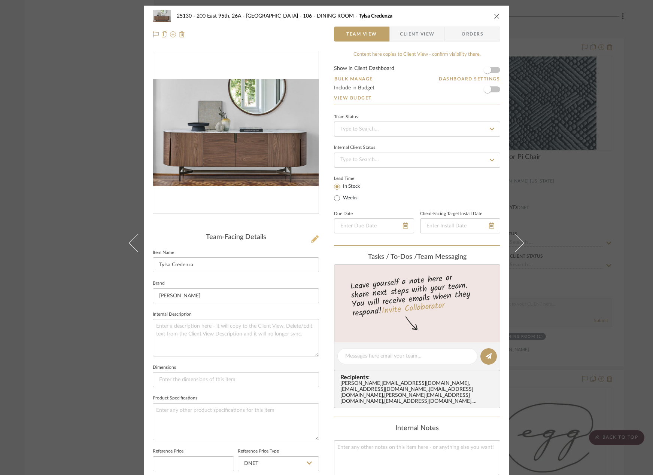
click at [311, 236] on icon at bounding box center [314, 238] width 7 height 7
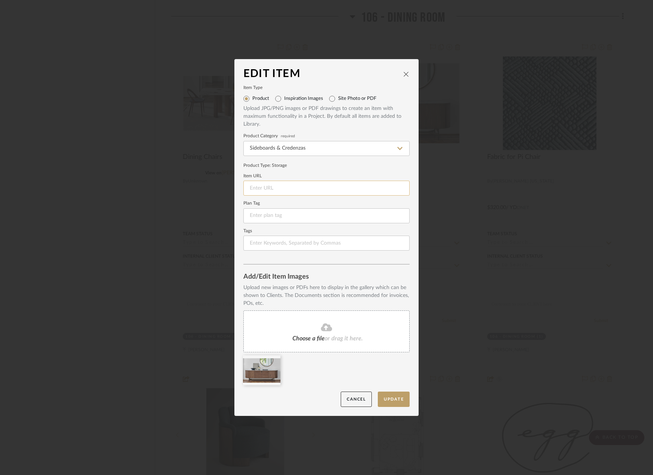
click at [281, 184] on input at bounding box center [326, 188] width 166 height 15
paste input "https://www.porada.it/prodotto/tylsa/"
type input "https://www.porada.it/prodotto/tylsa/"
click at [394, 404] on button "Update" at bounding box center [394, 399] width 32 height 15
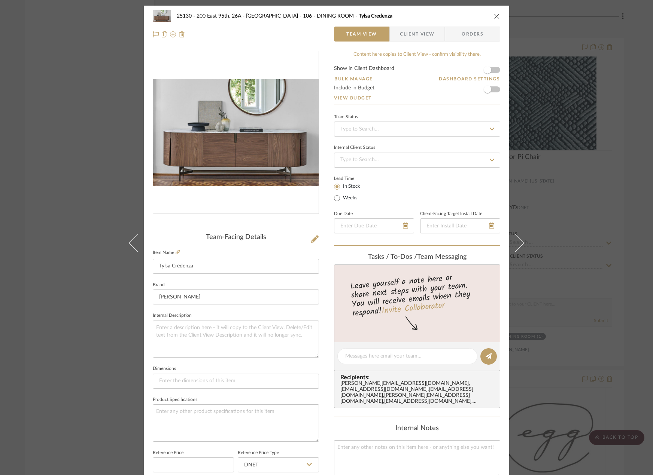
click at [629, 231] on div "25130 - 200 East 95th, 26A - Kosheleva 106 - DINING ROOM Tylsa Credenza Team Vi…" at bounding box center [326, 237] width 653 height 475
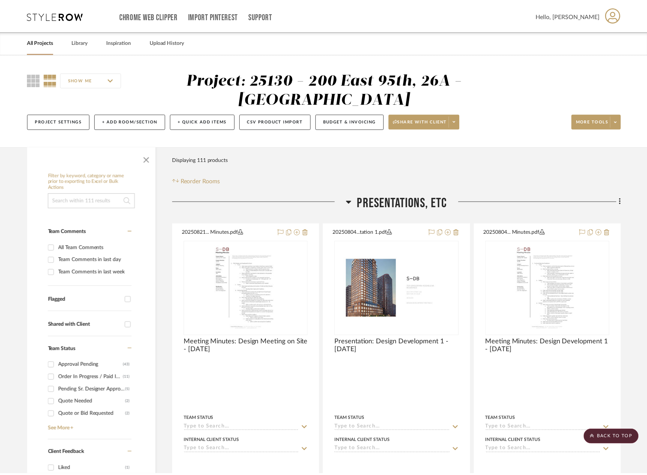
scroll to position [5563, 0]
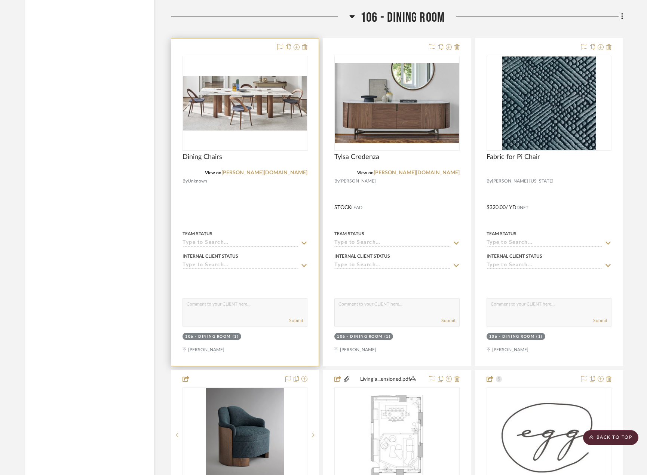
click at [241, 223] on div at bounding box center [244, 202] width 147 height 327
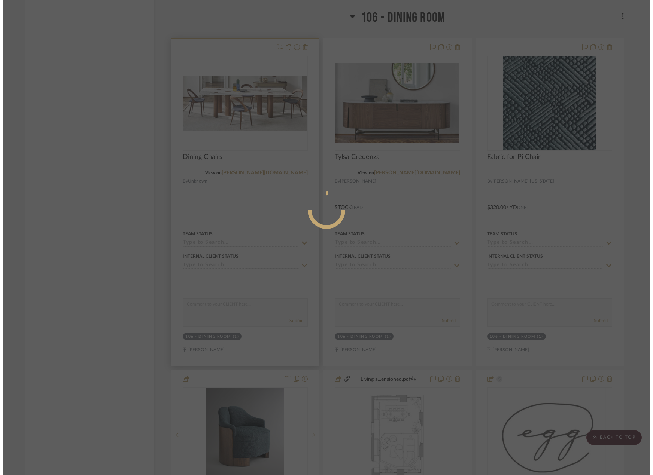
scroll to position [0, 0]
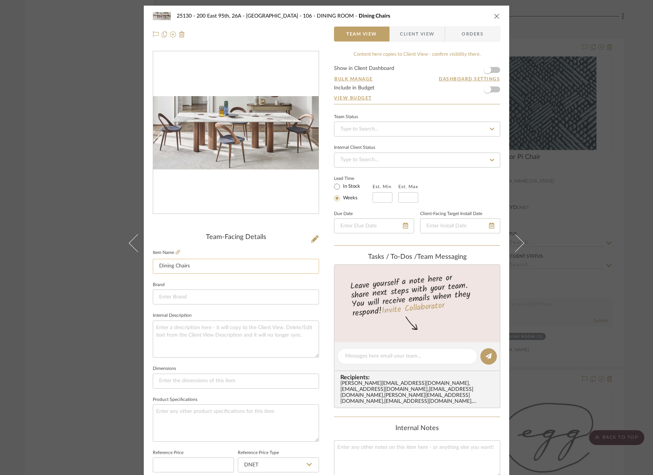
click at [229, 268] on input "Dining Chairs" at bounding box center [236, 266] width 166 height 15
type input "Oswood Table - Purchased"
click at [229, 305] on sr-form-field "Brand" at bounding box center [236, 295] width 166 height 31
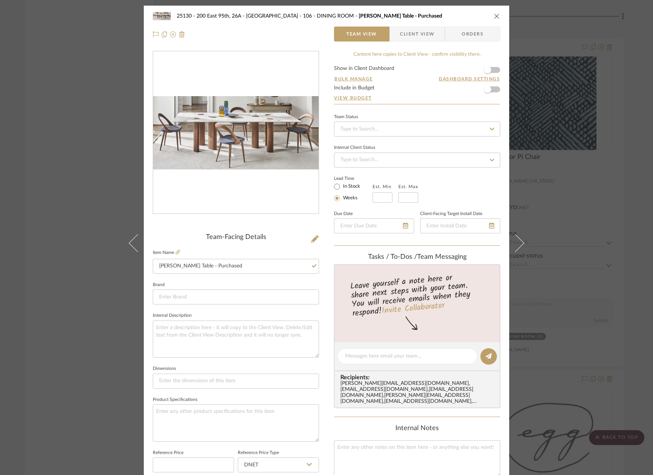
click at [342, 186] on label "In Stock" at bounding box center [350, 186] width 19 height 7
click at [341, 186] on input "In Stock" at bounding box center [336, 186] width 9 height 9
radio input "true"
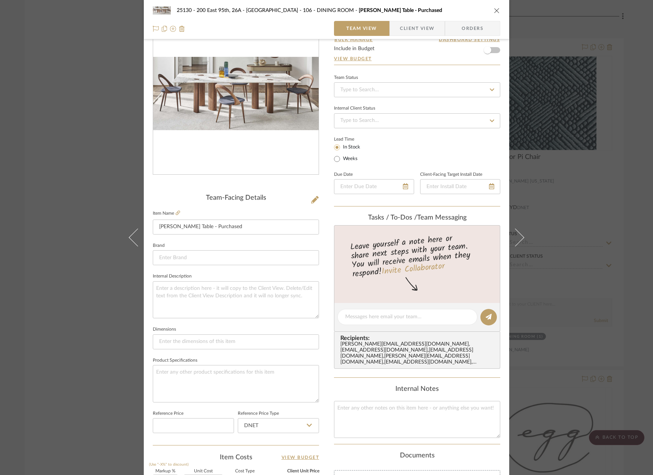
scroll to position [37, 0]
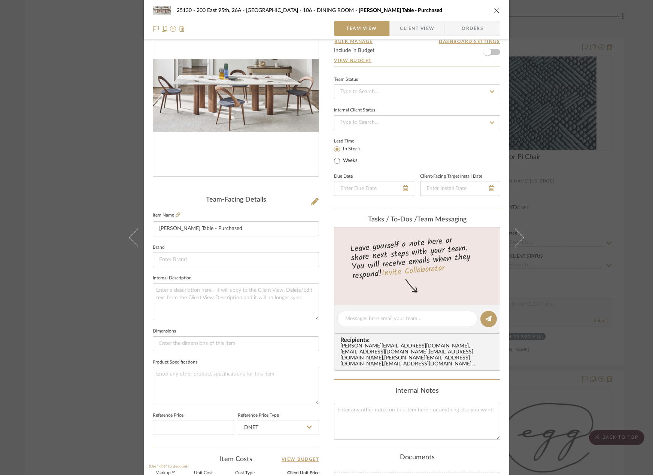
click at [512, 239] on icon at bounding box center [515, 238] width 18 height 18
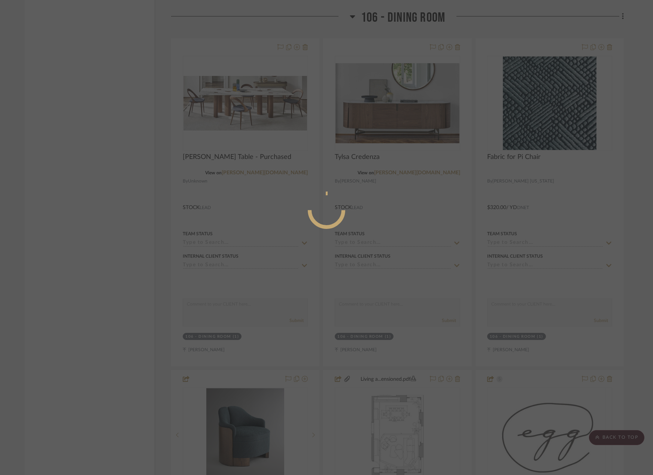
scroll to position [0, 0]
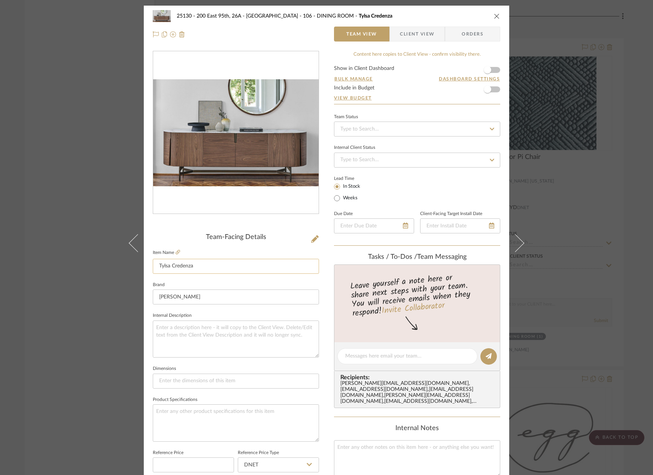
click at [200, 268] on input "Tylsa Credenza" at bounding box center [236, 266] width 166 height 15
type input "Tylsa Credenza - Purchased"
drag, startPoint x: 299, startPoint y: 332, endPoint x: 295, endPoint y: 335, distance: 5.2
click at [299, 332] on textarea at bounding box center [236, 339] width 166 height 37
click at [575, 163] on div "25130 - 200 East 95th, 26A - Kosheleva 106 - DINING ROOM Tylsa Credenza - Purch…" at bounding box center [326, 237] width 653 height 475
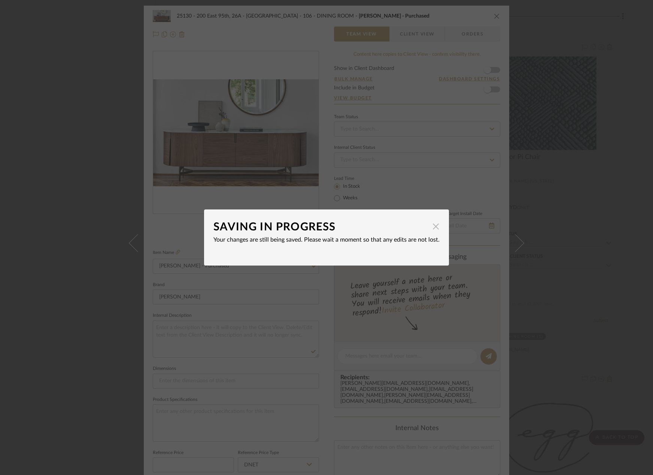
click at [435, 225] on span "button" at bounding box center [435, 226] width 15 height 15
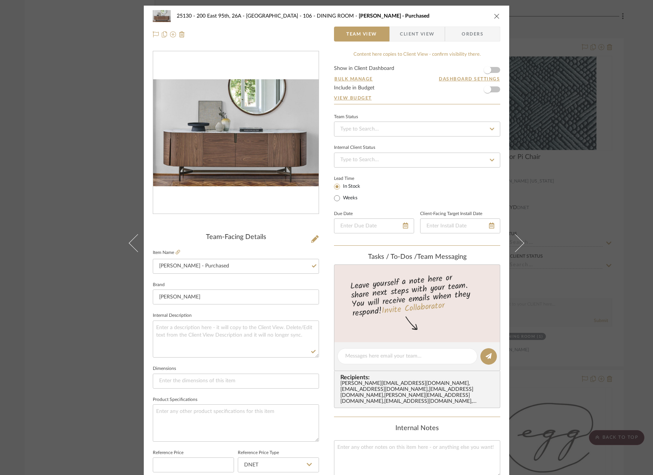
click at [550, 195] on div "25130 - 200 East 95th, 26A - Kosheleva 106 - DINING ROOM Tylsa Credenza - Purch…" at bounding box center [326, 237] width 653 height 475
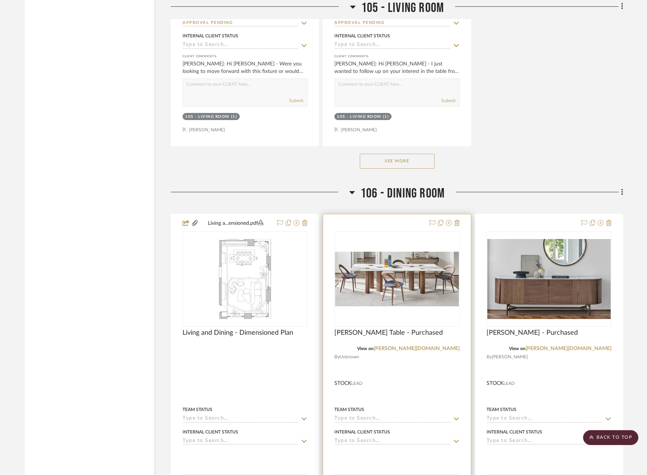
scroll to position [5263, 0]
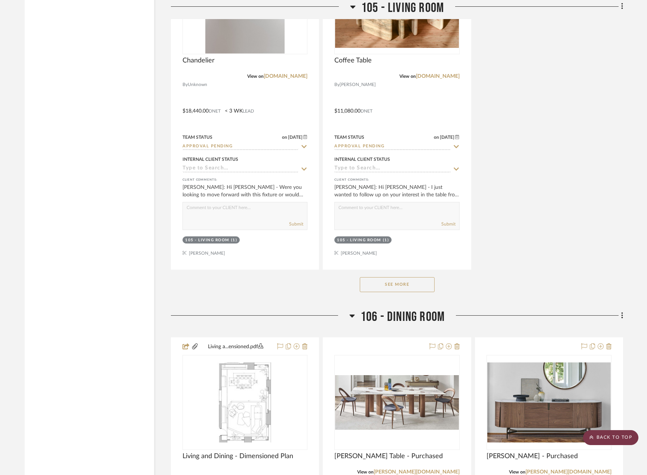
click at [606, 435] on scroll-to-top-button "BACK TO TOP" at bounding box center [610, 437] width 55 height 15
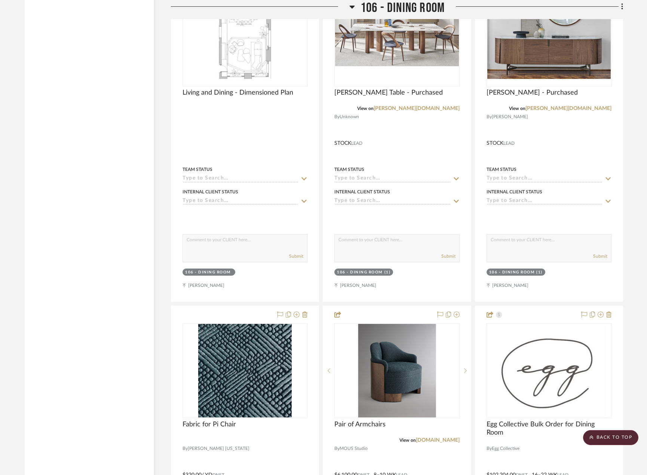
scroll to position [5477, 0]
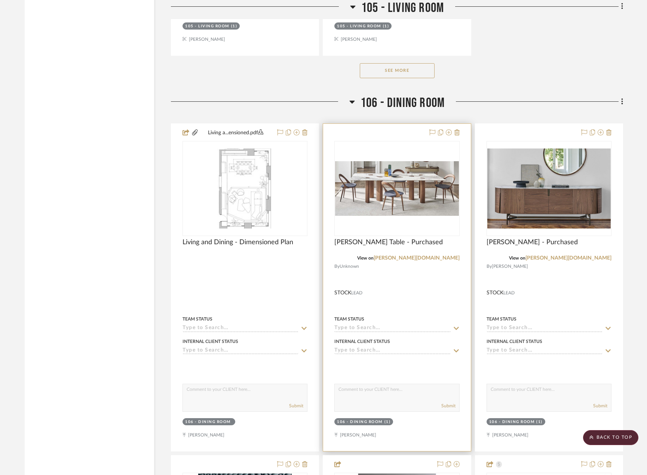
click at [395, 294] on div at bounding box center [396, 287] width 147 height 327
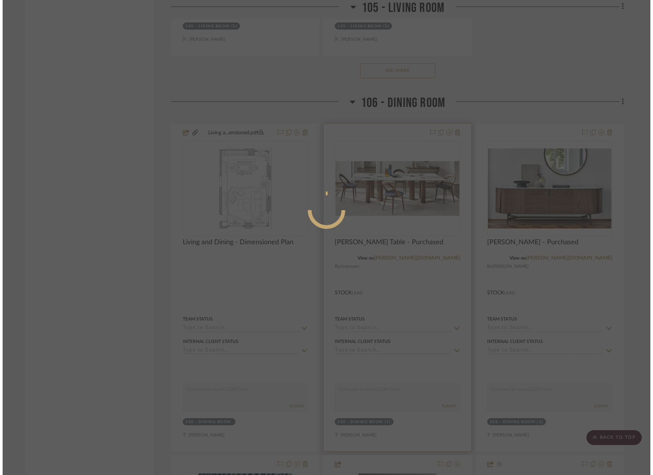
scroll to position [0, 0]
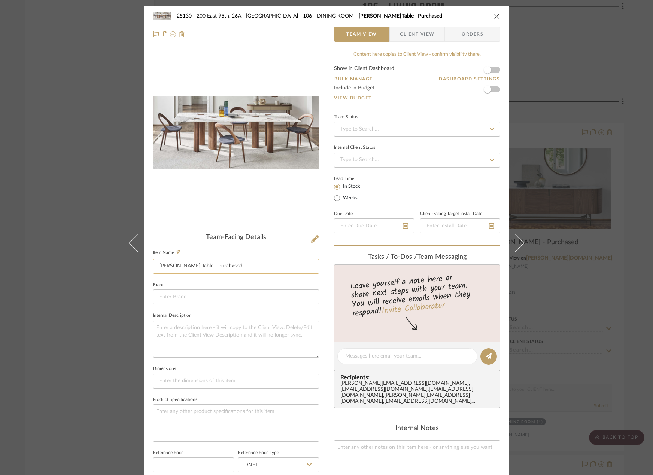
drag, startPoint x: 233, startPoint y: 266, endPoint x: 190, endPoint y: 271, distance: 43.3
click at [190, 271] on input "Oswood Table - Purchased" at bounding box center [236, 266] width 166 height 15
type input "Oswood Table *PURCHASED*"
click at [235, 325] on textarea at bounding box center [236, 339] width 166 height 37
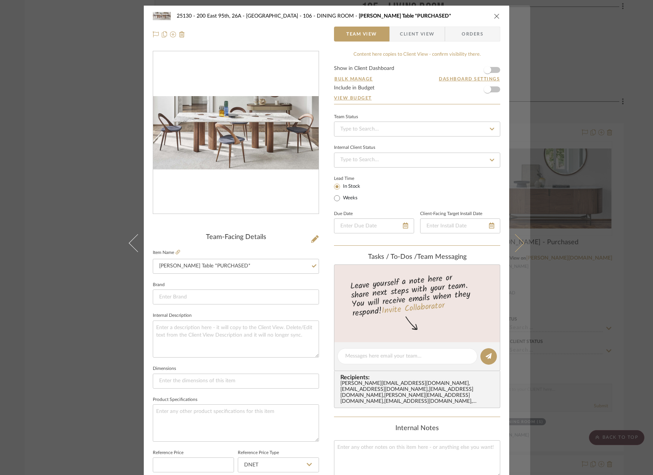
click at [518, 247] on button at bounding box center [519, 243] width 21 height 475
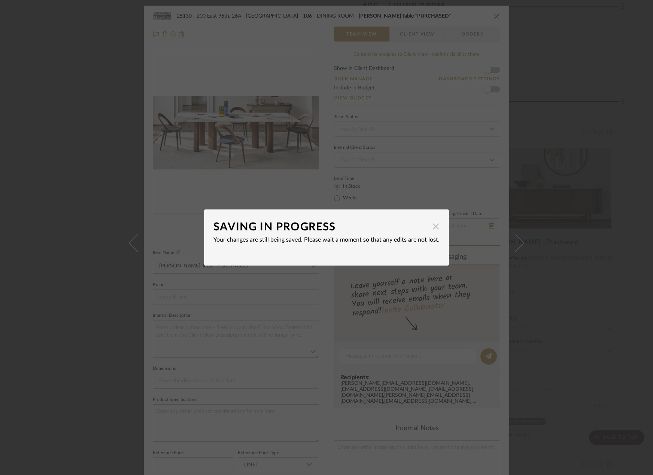
click at [434, 227] on span "button" at bounding box center [435, 226] width 15 height 15
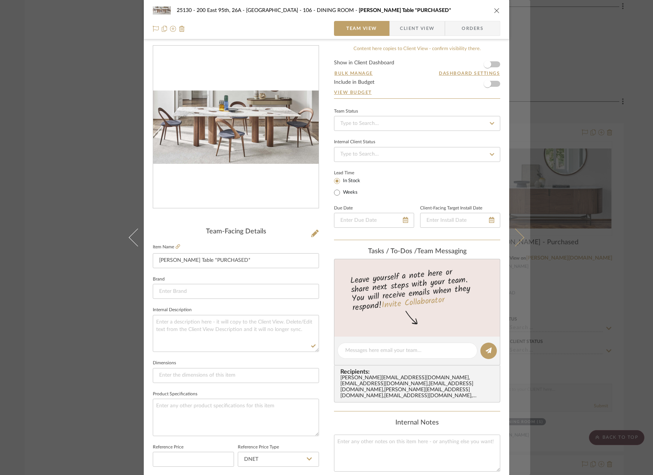
click at [516, 239] on icon at bounding box center [515, 238] width 18 height 18
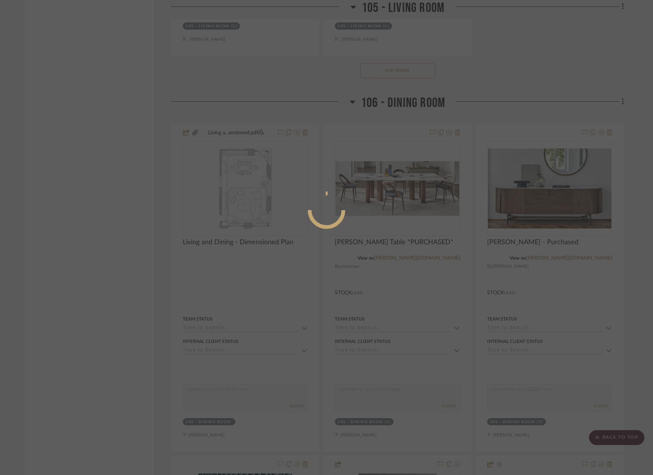
scroll to position [0, 0]
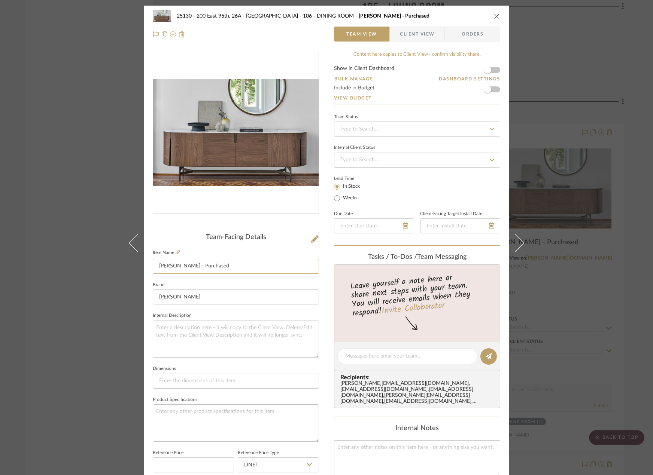
drag, startPoint x: 244, startPoint y: 265, endPoint x: 192, endPoint y: 276, distance: 52.8
click at [192, 276] on sr-form-field "Item Name Tylsa Credenza - Purchased" at bounding box center [236, 264] width 166 height 32
type input "Tylsa Credenza *PURCHASED*"
click at [215, 324] on textarea at bounding box center [236, 339] width 166 height 37
click at [556, 274] on div "25130 - 200 East 95th, 26A - Kosheleva 106 - DINING ROOM Tylsa Credenza *PURCHA…" at bounding box center [326, 237] width 653 height 475
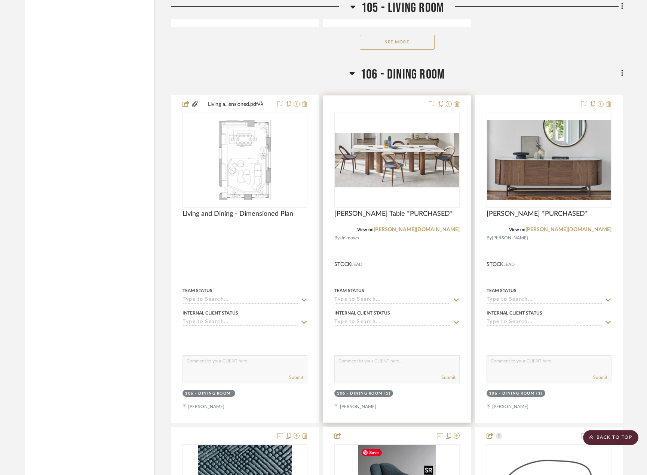
scroll to position [5477, 0]
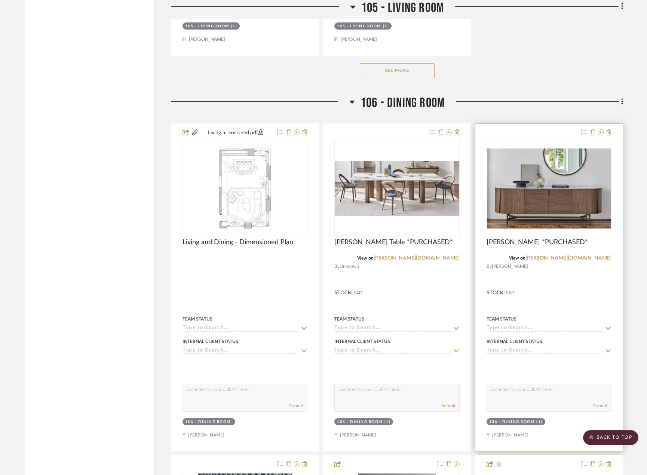
click at [505, 297] on div at bounding box center [549, 287] width 147 height 327
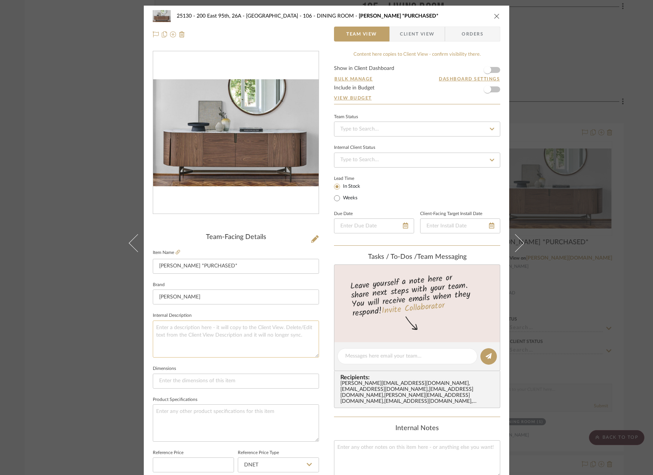
click at [276, 332] on textarea at bounding box center [236, 339] width 166 height 37
click at [416, 37] on span "Client View" at bounding box center [417, 34] width 34 height 15
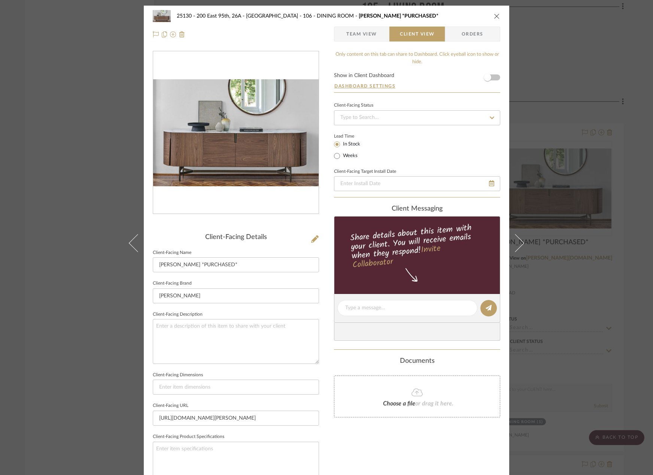
click at [361, 36] on span "Team View" at bounding box center [361, 34] width 31 height 15
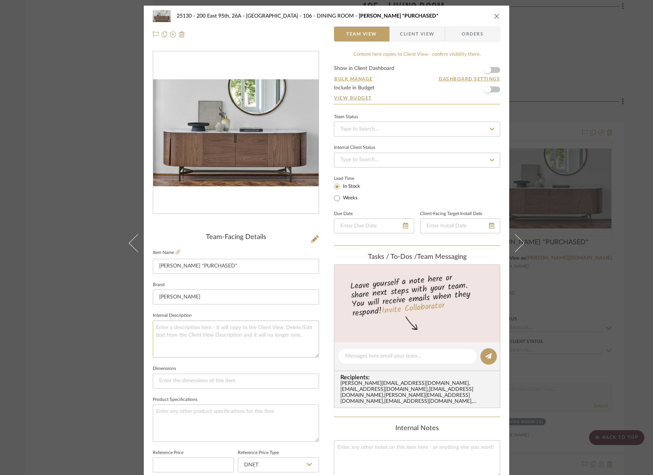
click at [213, 332] on textarea at bounding box center [236, 339] width 166 height 37
click at [404, 360] on textarea at bounding box center [407, 356] width 124 height 8
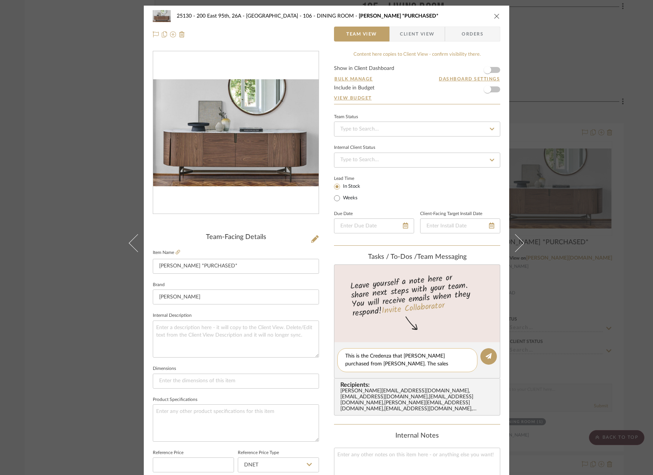
click at [408, 366] on textarea "This is the Credenza that Marianna purchased from Porada. The sales associate" at bounding box center [407, 360] width 124 height 16
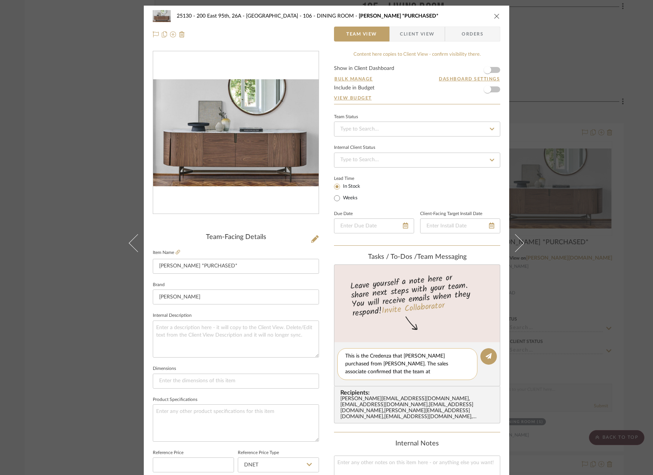
click at [450, 364] on textarea "This is the Credenza that Marianna purchased from Porada. The sales associate c…" at bounding box center [407, 364] width 124 height 24
click at [433, 372] on textarea "This is the Credenza that Marianna purchased from Porada. The sales associate c…" at bounding box center [407, 364] width 124 height 24
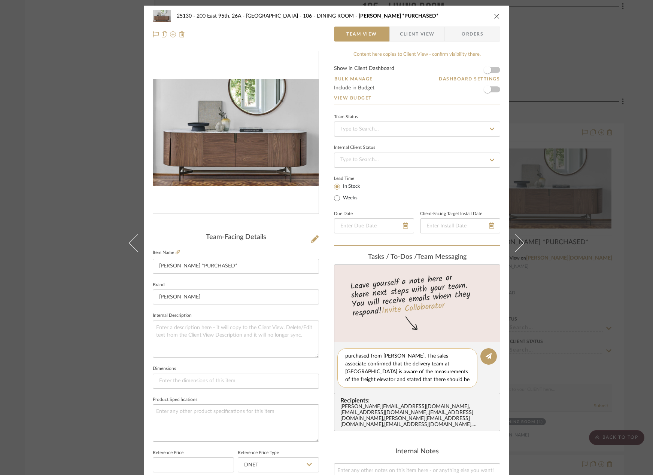
scroll to position [14, 0]
click at [382, 376] on textarea "This is the Credenza that Marianna purchased from Porada. The sales associate c…" at bounding box center [410, 367] width 130 height 31
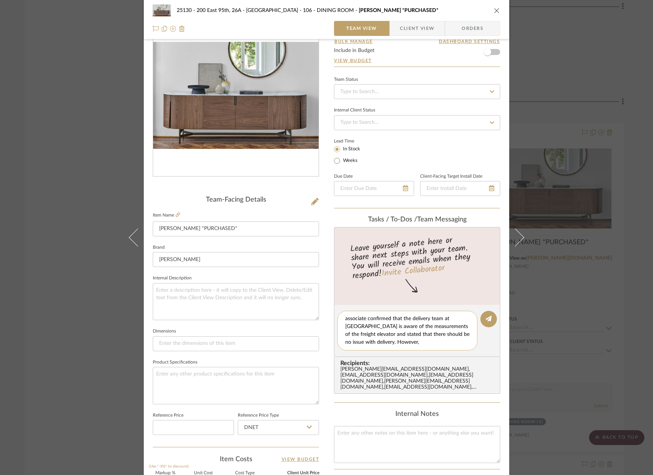
click at [387, 342] on textarea "This is the Credenza that Marianna purchased from Porada. The sales associate c…" at bounding box center [410, 330] width 130 height 31
drag, startPoint x: 387, startPoint y: 342, endPoint x: 370, endPoint y: 343, distance: 16.9
click at [370, 343] on textarea "This is the Credenza that Marianna purchased from Porada. The sales associate c…" at bounding box center [410, 330] width 130 height 31
drag, startPoint x: 449, startPoint y: 345, endPoint x: 335, endPoint y: 399, distance: 126.2
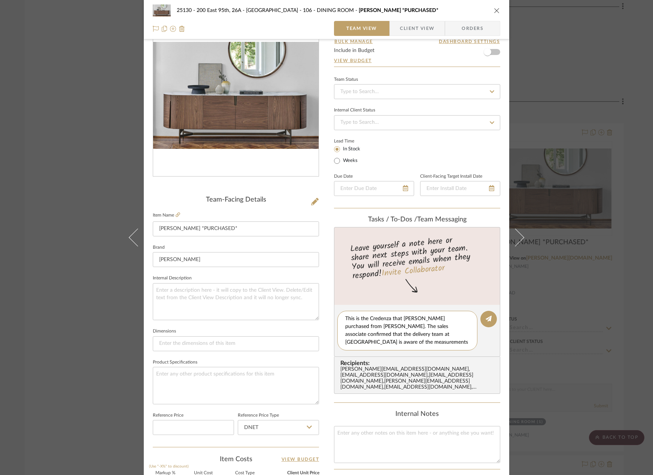
click at [226, 280] on div "25130 - 200 East 95th, 26A - Kosheleva 106 - DINING ROOM Tylsa Credenza *PURCHA…" at bounding box center [326, 313] width 365 height 691
click at [437, 327] on textarea "This is the Credenza that Marianna purchased from Porada. The sales associate c…" at bounding box center [410, 330] width 130 height 31
type textarea "This is the Credenza that Marianna purchased from Porada. The sales associate c…"
click at [488, 322] on fa-icon at bounding box center [488, 319] width 6 height 6
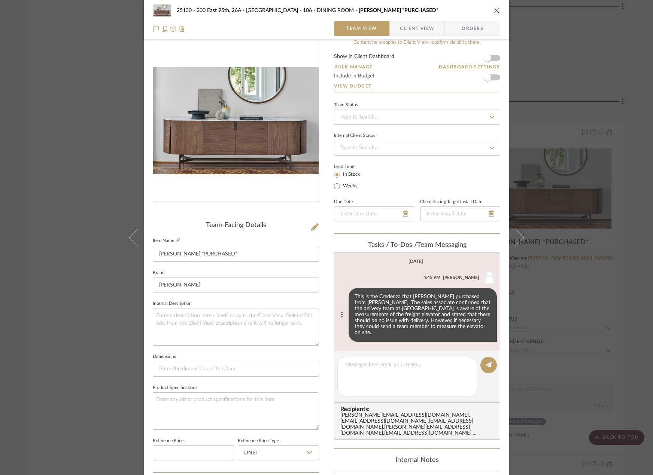
scroll to position [0, 0]
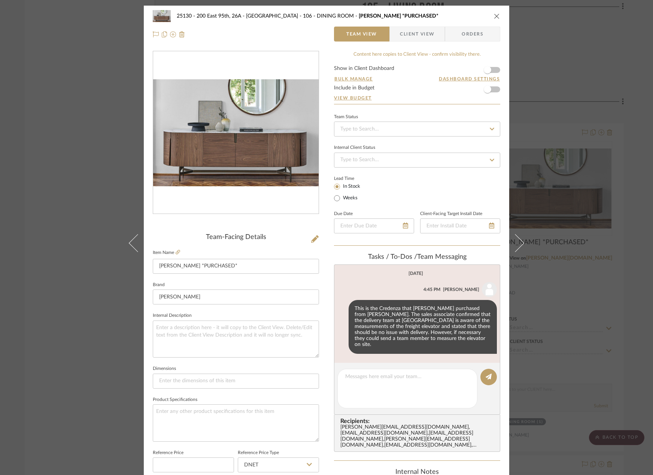
click at [579, 345] on div "25130 - 200 East 95th, 26A - Kosheleva 106 - DINING ROOM Tylsa Credenza *PURCHA…" at bounding box center [326, 237] width 653 height 475
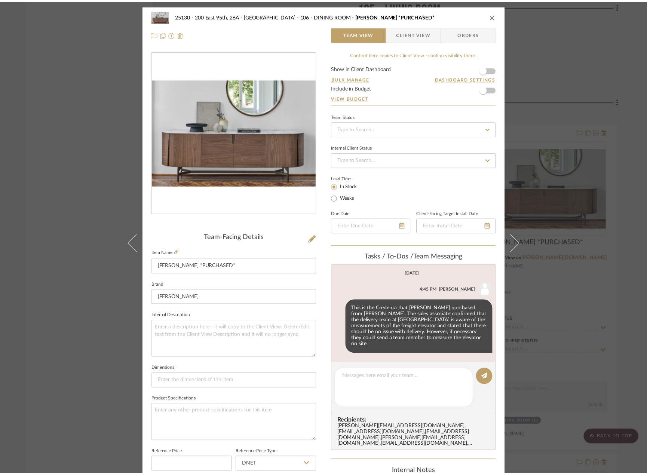
scroll to position [5477, 0]
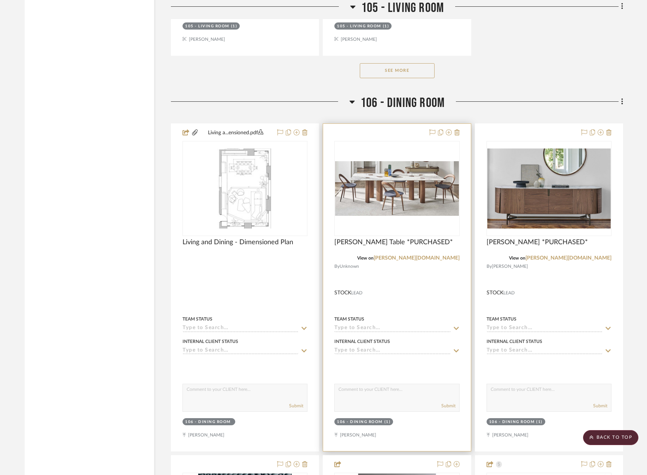
click at [395, 282] on div at bounding box center [396, 287] width 147 height 327
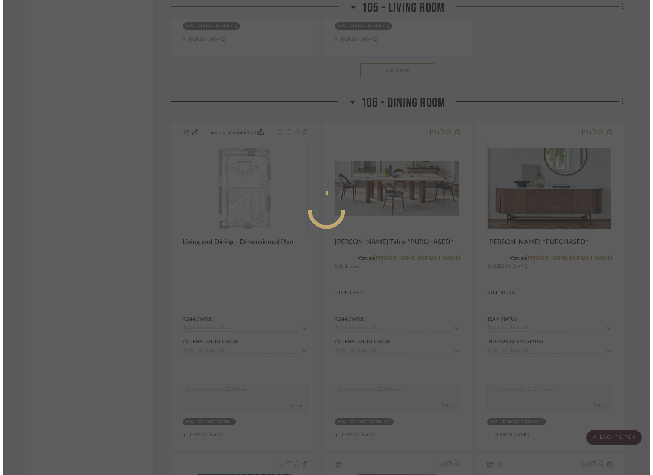
scroll to position [0, 0]
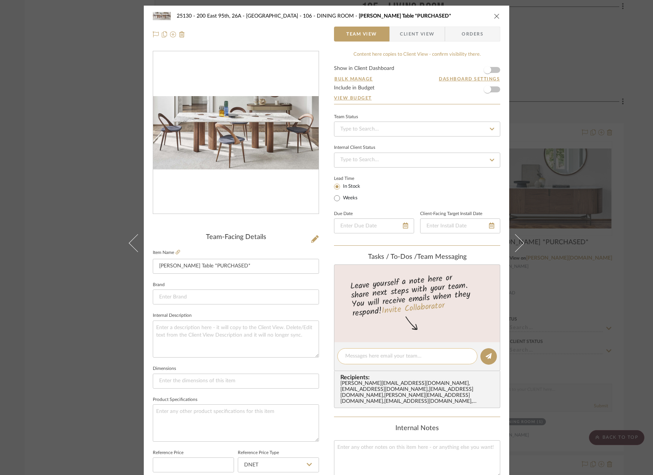
click at [382, 361] on div at bounding box center [407, 356] width 140 height 16
click at [376, 350] on div at bounding box center [407, 356] width 140 height 16
click at [379, 357] on textarea at bounding box center [407, 356] width 124 height 8
paste textarea "This is the Credenza that Marianna purchased from Porada. The sales associate c…"
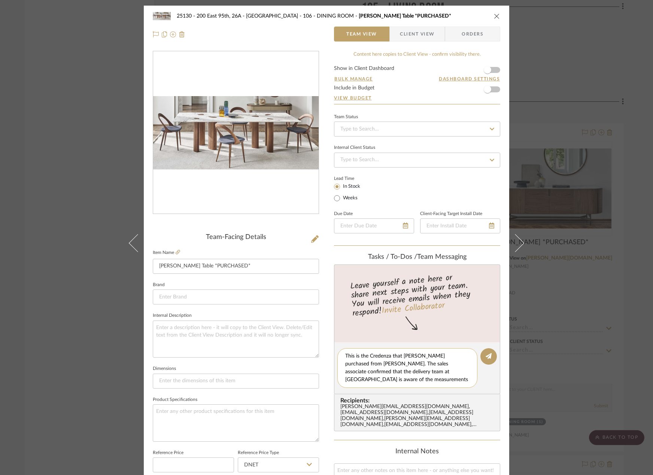
drag, startPoint x: 367, startPoint y: 357, endPoint x: 389, endPoint y: 359, distance: 22.2
click at [389, 359] on textarea "This is the Credenza that Marianna purchased from Porada. The sales associate c…" at bounding box center [410, 367] width 130 height 31
click at [448, 363] on textarea "This is the Dining Table that Marianna purchased from Porada. The sales associa…" at bounding box center [410, 367] width 130 height 31
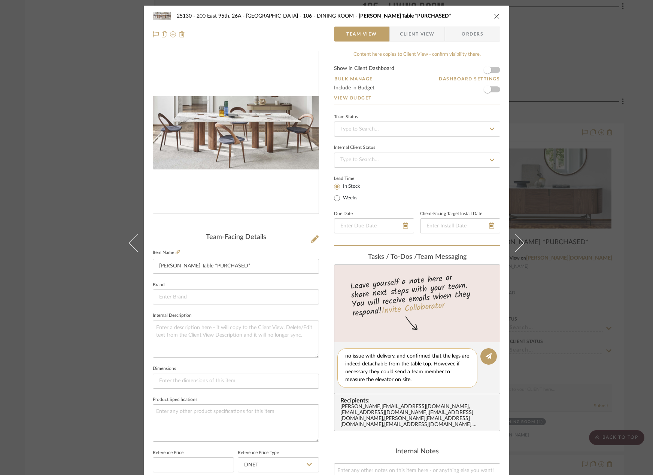
click at [392, 379] on textarea "This is the Dining Table that Marianna purchased from Porada. The sales associa…" at bounding box center [410, 367] width 130 height 31
type textarea "This is the Dining Table that Marianna purchased from Porada. The sales associa…"
click at [485, 361] on button at bounding box center [488, 356] width 16 height 16
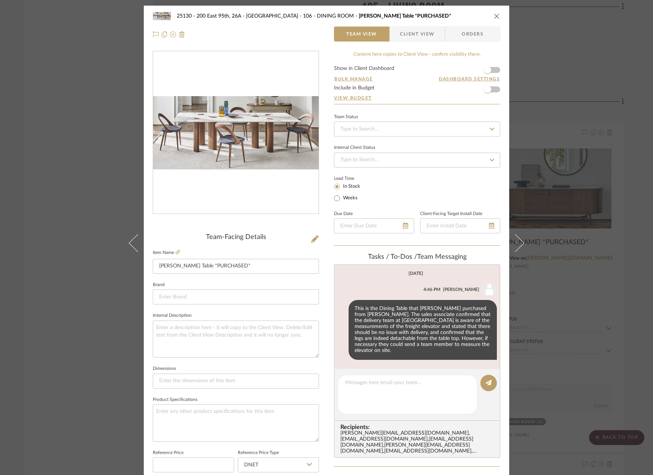
click at [541, 135] on div "25130 - 200 East 95th, 26A - Kosheleva 106 - DINING ROOM Oswood Table *PURCHASE…" at bounding box center [326, 237] width 653 height 475
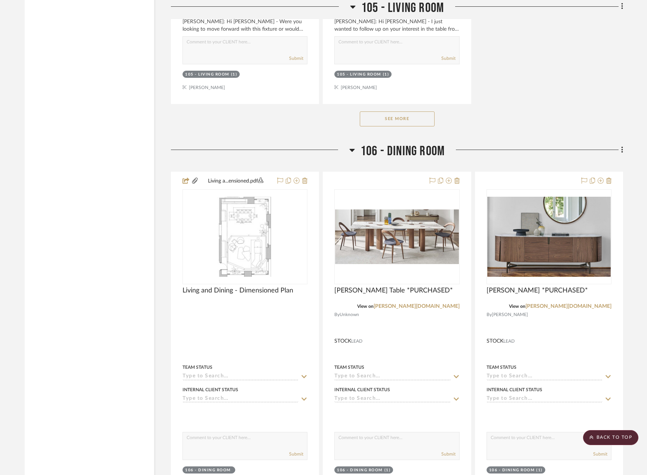
scroll to position [5627, 0]
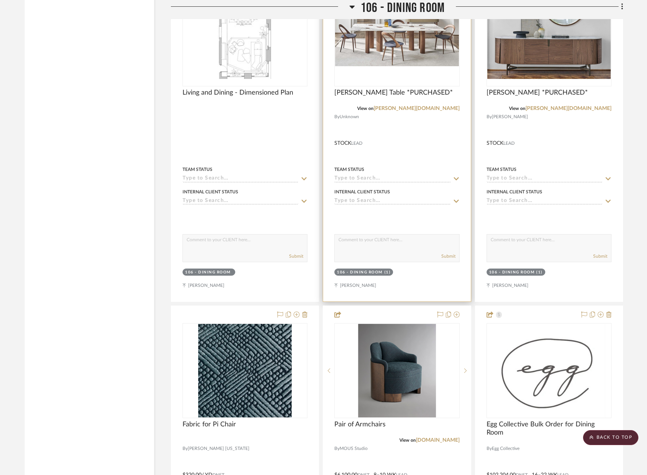
click at [408, 147] on div at bounding box center [396, 137] width 147 height 327
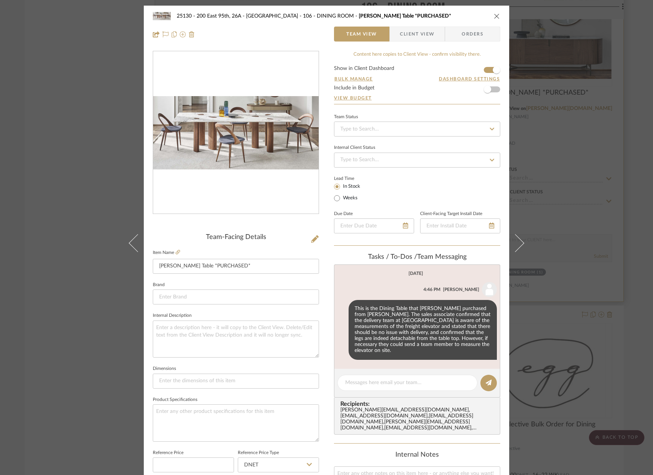
drag, startPoint x: 579, startPoint y: 175, endPoint x: 491, endPoint y: 216, distance: 97.3
click at [580, 175] on div "25130 - 200 East 95th, 26A - Kosheleva 106 - DINING ROOM Oswood Table *PURCHASE…" at bounding box center [326, 237] width 653 height 475
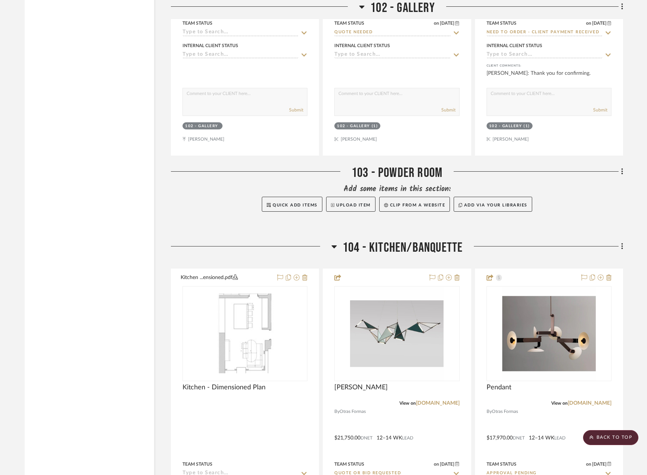
scroll to position [3345, 0]
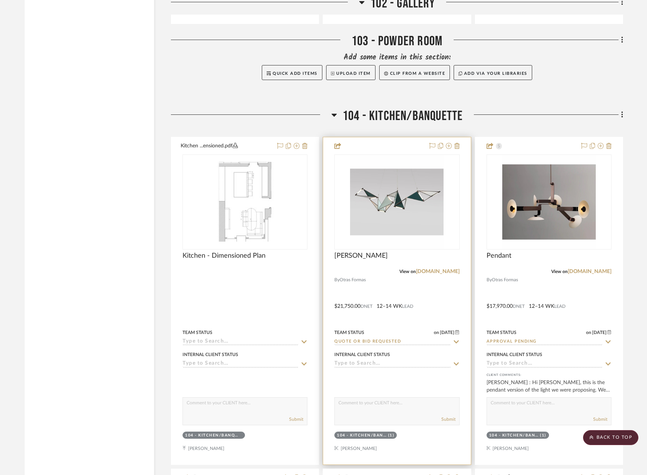
click at [441, 293] on div at bounding box center [396, 300] width 147 height 327
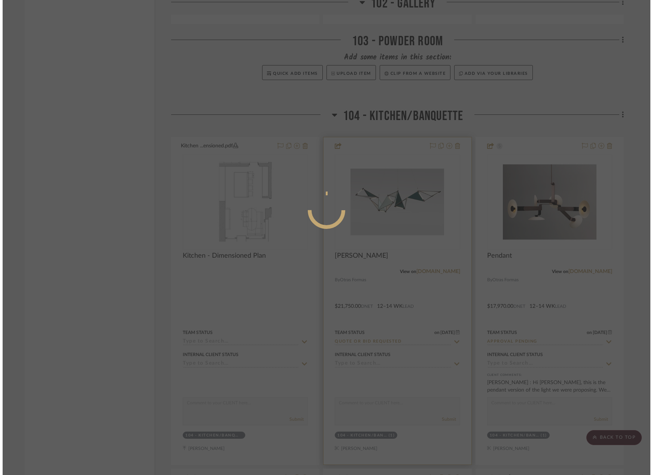
scroll to position [0, 0]
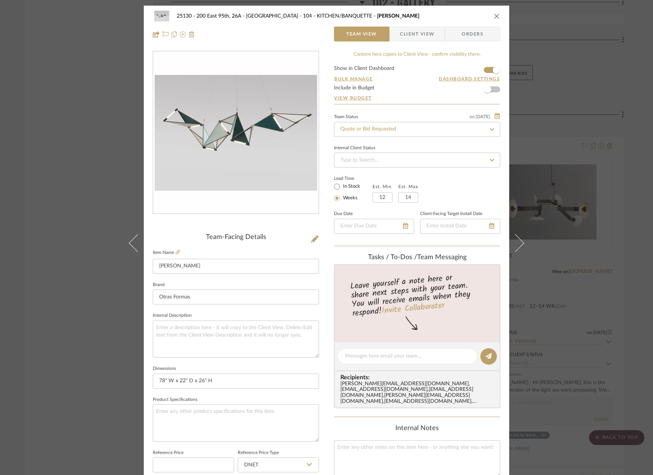
click at [577, 226] on div "25130 - 200 East 95th, 26A - Kosheleva 104 - KITCHEN/BANQUETTE Kite Chandelier …" at bounding box center [326, 237] width 653 height 475
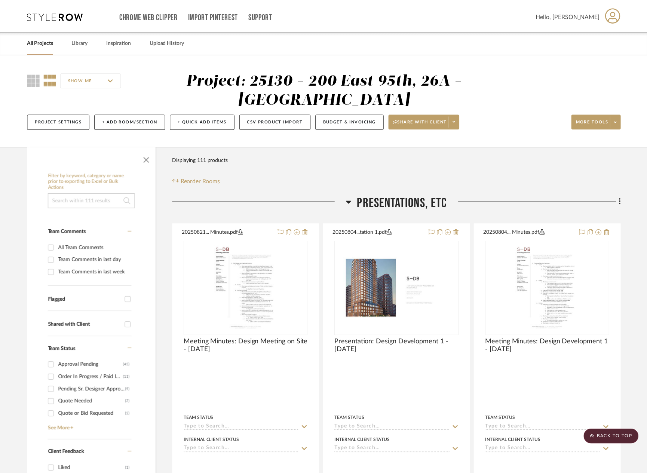
scroll to position [3345, 0]
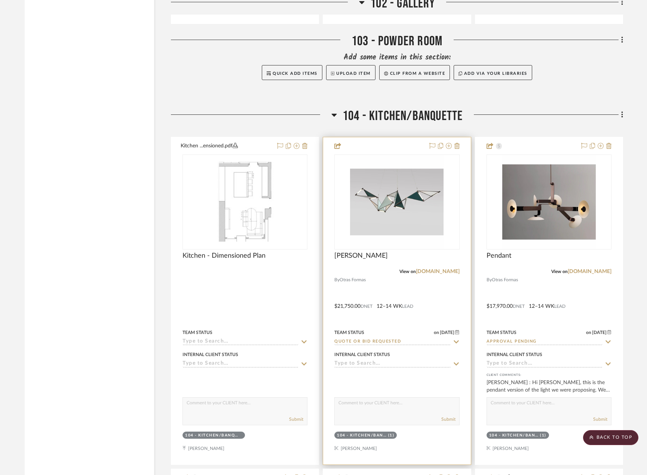
click at [405, 321] on div at bounding box center [396, 300] width 147 height 327
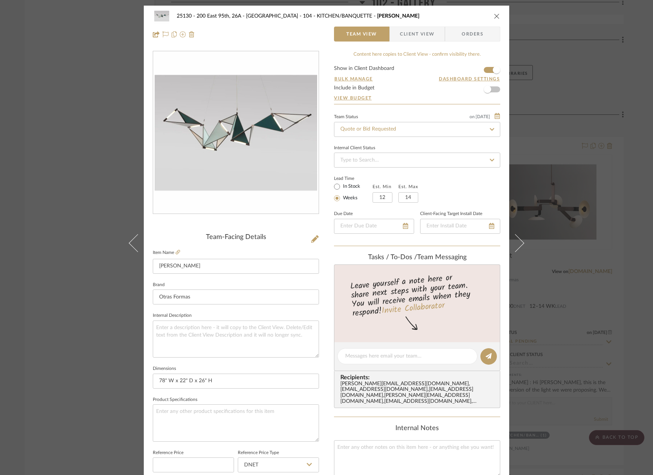
scroll to position [222, 0]
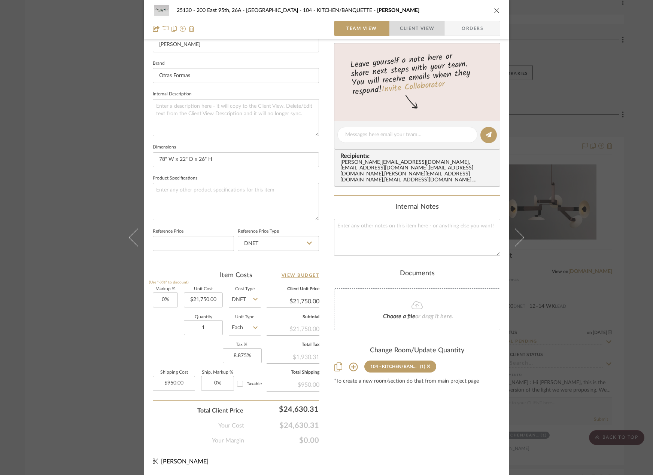
click at [405, 31] on span "Client View" at bounding box center [417, 28] width 34 height 15
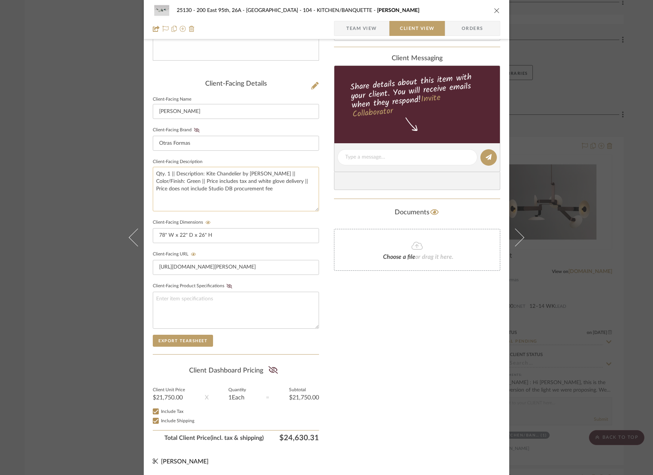
click at [241, 185] on textarea "Qty. 1 || Description: Kite Chandelier by James Dieter || Color/Finish: Green |…" at bounding box center [236, 189] width 166 height 45
click at [249, 192] on textarea "Qty. 1 || Description: Kite Chandelier by James Dieter || Color/Finish: Green |…" at bounding box center [236, 189] width 166 height 45
click at [275, 242] on input "78" W x 22" D x 26" H" at bounding box center [236, 235] width 166 height 15
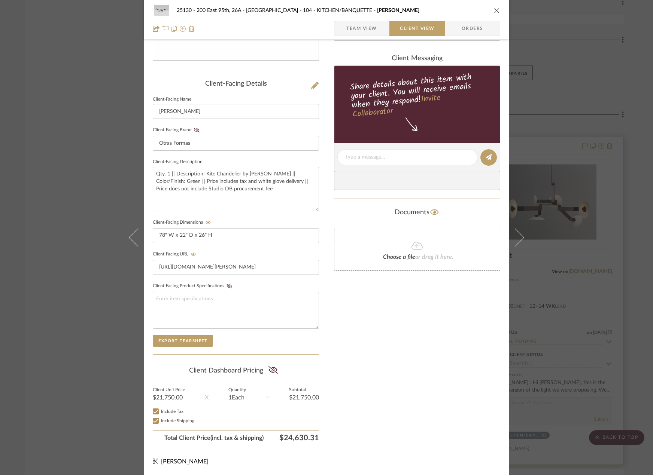
drag, startPoint x: 579, startPoint y: 107, endPoint x: 521, endPoint y: 160, distance: 77.9
click at [581, 106] on div "25130 - 200 East 95th, 26A - Kosheleva 104 - KITCHEN/BANQUETTE Kite Chandelier …" at bounding box center [326, 237] width 653 height 475
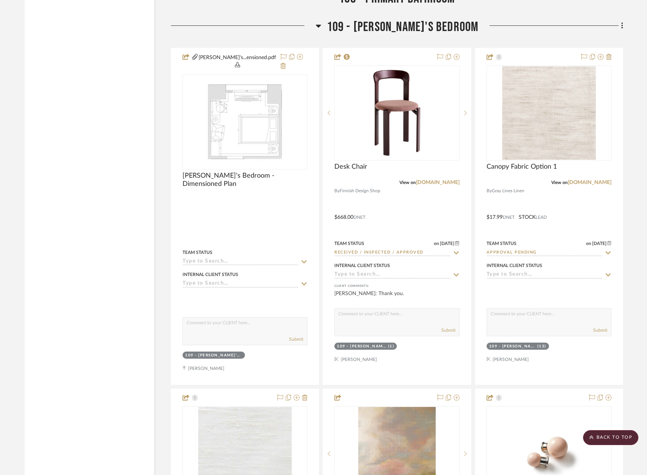
scroll to position [7610, 0]
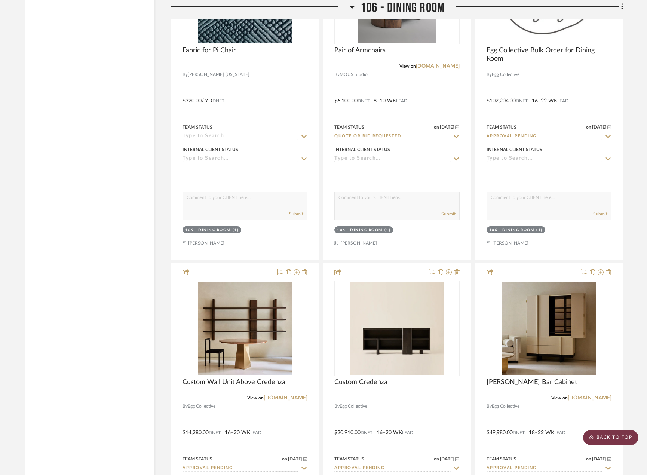
click at [616, 433] on scroll-to-top-button "BACK TO TOP" at bounding box center [610, 437] width 55 height 15
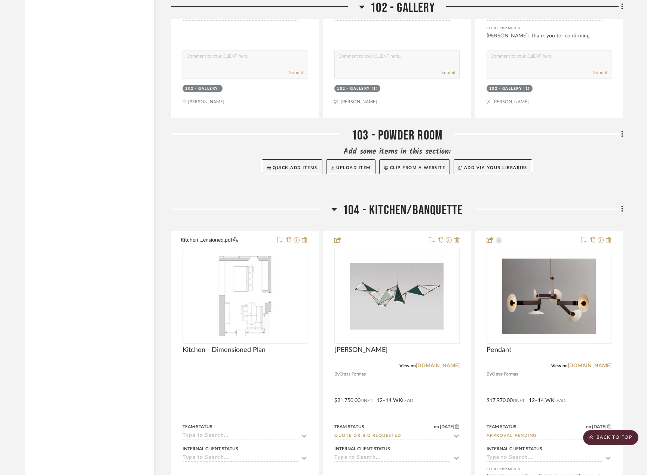
scroll to position [3405, 0]
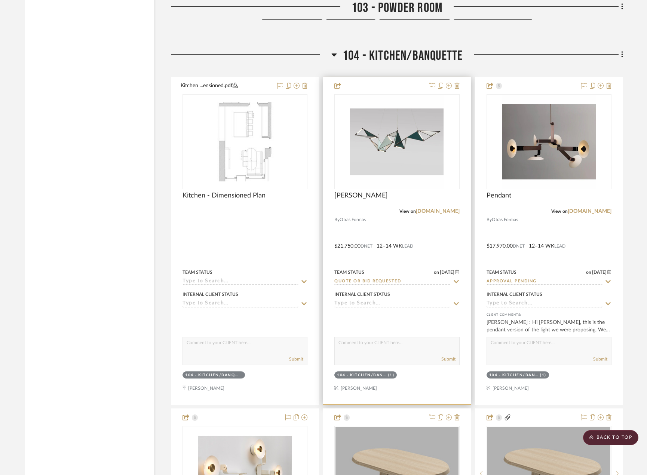
click at [418, 226] on div at bounding box center [396, 240] width 147 height 327
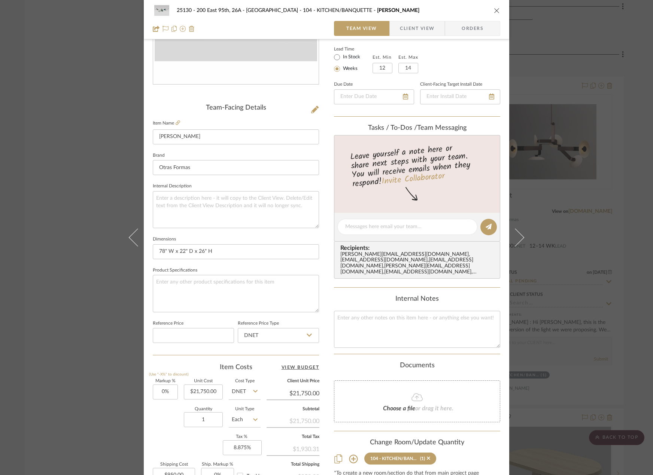
scroll to position [222, 0]
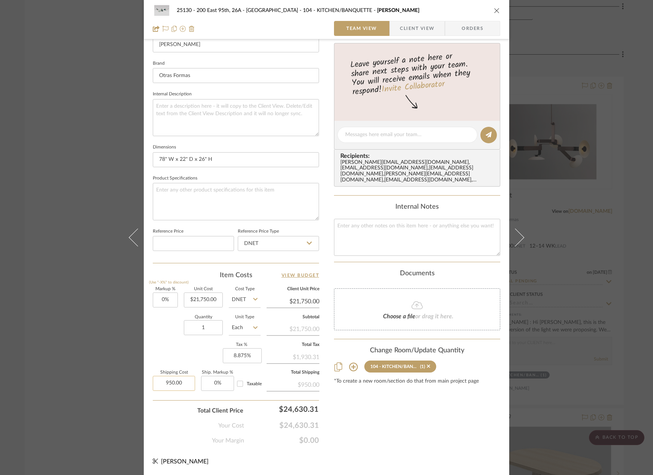
click at [183, 388] on input "950.00" at bounding box center [174, 383] width 42 height 15
type input "$1,150.00"
click at [241, 385] on input "Taxable" at bounding box center [240, 384] width 12 height 12
checkbox input "true"
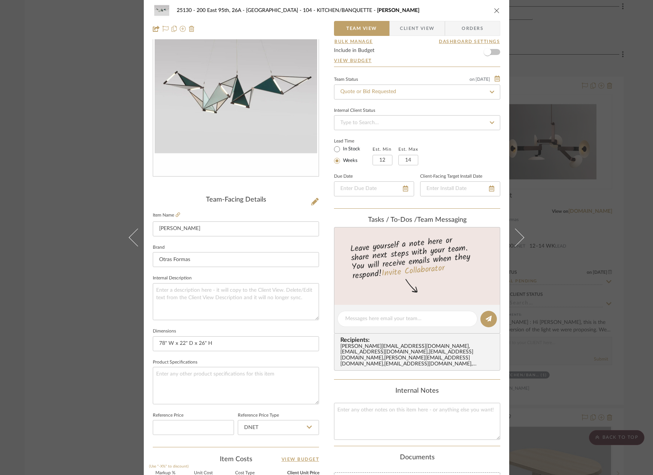
scroll to position [0, 0]
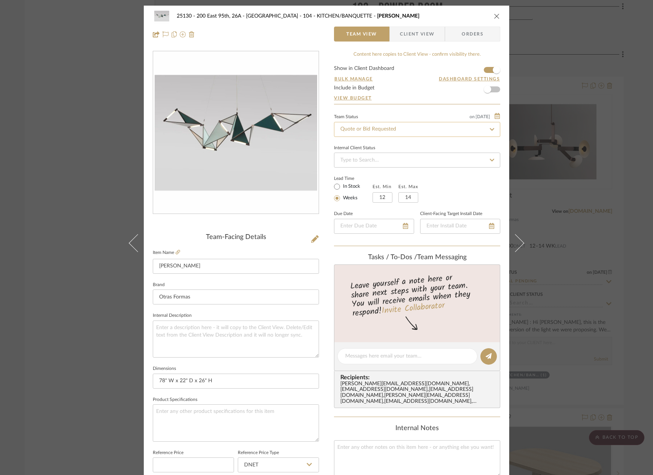
click at [417, 126] on input "Quote or Bid Requested" at bounding box center [417, 129] width 166 height 15
click at [491, 131] on icon at bounding box center [491, 129] width 7 height 5
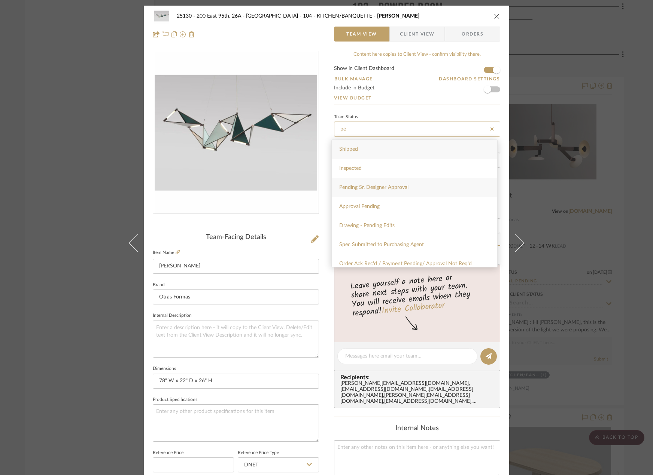
type input "pe"
click at [467, 192] on div "Pending Sr. Designer Approval" at bounding box center [414, 187] width 165 height 19
type input "8/26/2025"
type input "Pending Sr. Designer Approval"
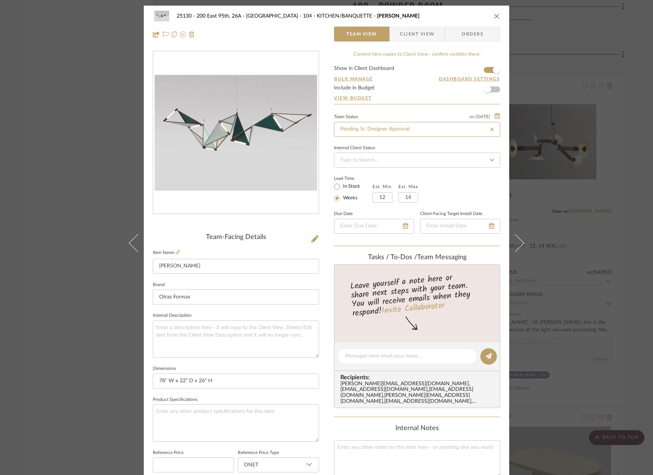
type input "Pending Sr. Designer Approval"
click at [613, 164] on div "25130 - 200 East 95th, 26A - Kosheleva 104 - KITCHEN/BANQUETTE Kite Chandelier …" at bounding box center [326, 237] width 653 height 475
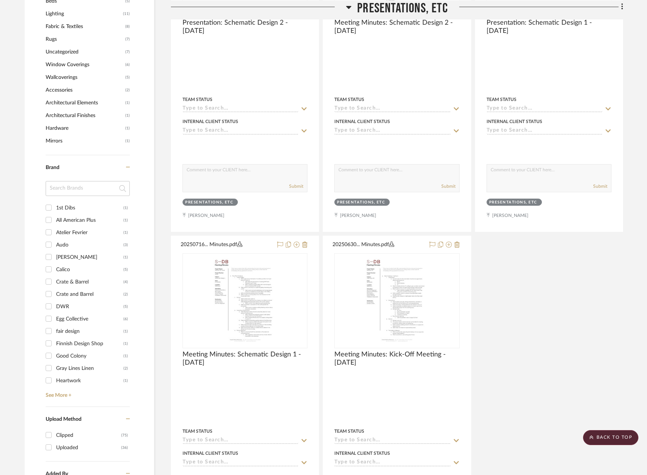
scroll to position [823, 0]
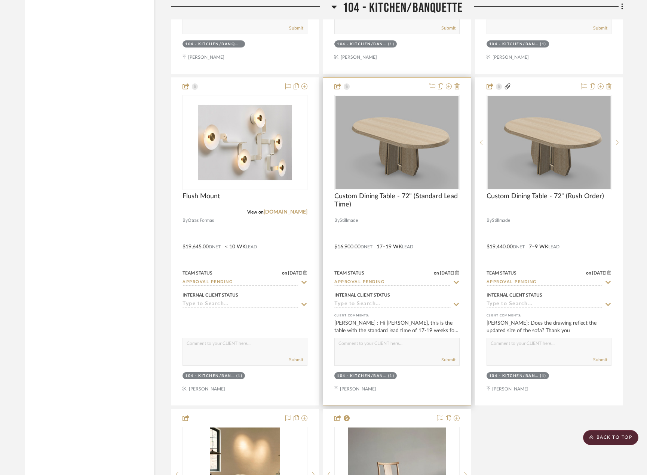
scroll to position [3742, 0]
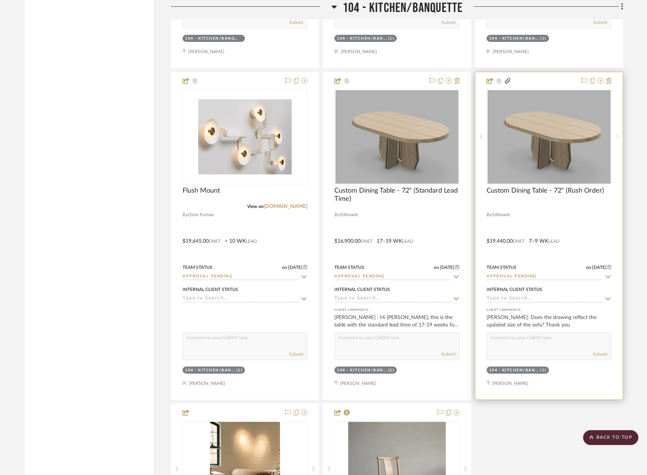
click at [616, 134] on sr-next-btn at bounding box center [617, 136] width 11 height 5
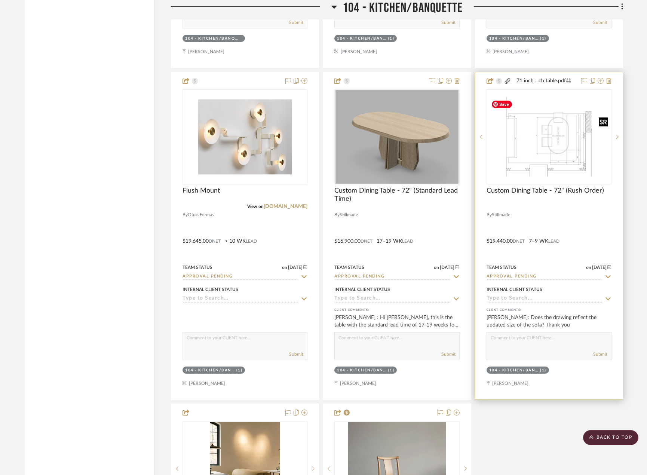
click at [552, 142] on img "1" at bounding box center [549, 137] width 123 height 80
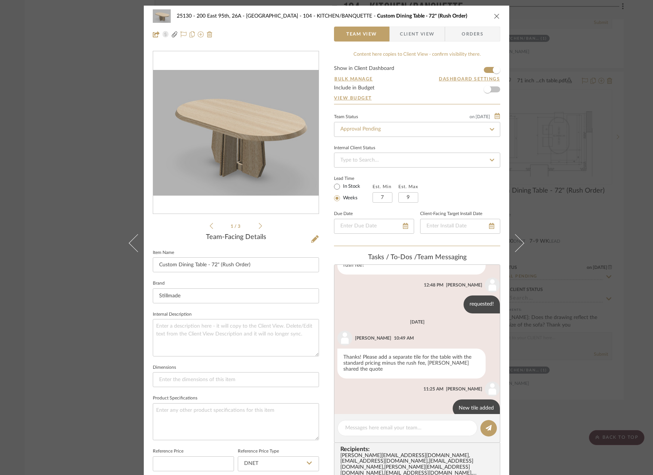
scroll to position [56, 0]
click at [259, 226] on icon at bounding box center [260, 226] width 3 height 7
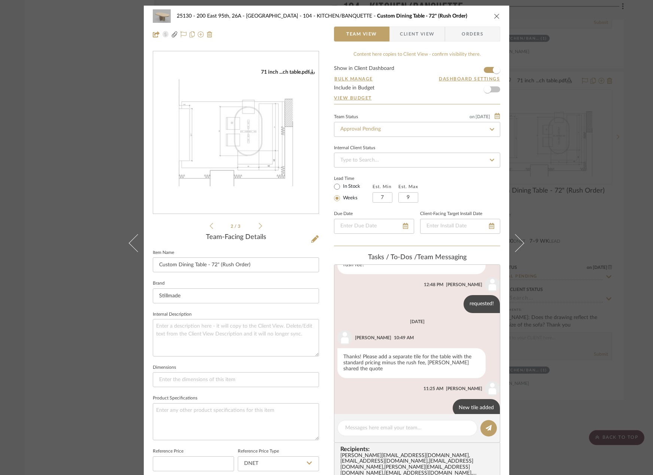
click at [241, 133] on img "1" at bounding box center [235, 132] width 165 height 107
click at [311, 72] on icon "1" at bounding box center [311, 71] width 5 height 5
click at [407, 36] on span "Client View" at bounding box center [417, 34] width 34 height 15
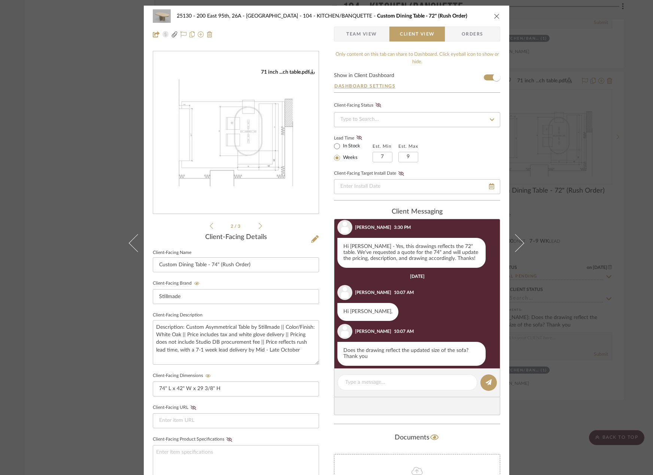
scroll to position [150, 0]
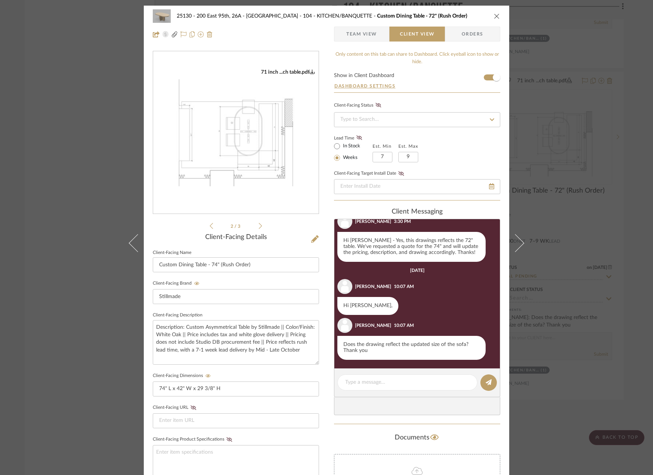
click at [370, 36] on span "Team View" at bounding box center [361, 34] width 31 height 15
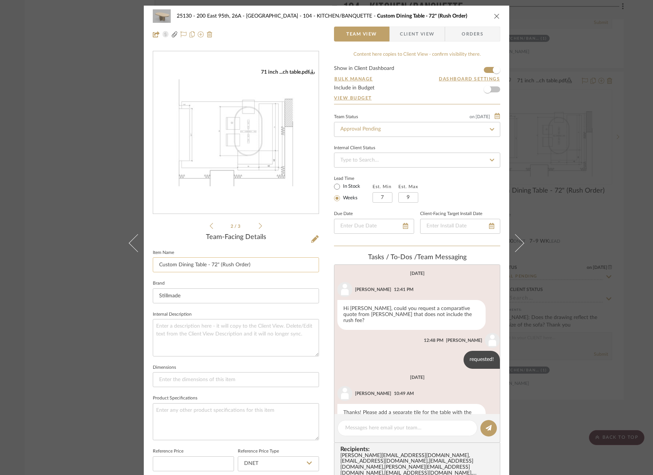
scroll to position [56, 0]
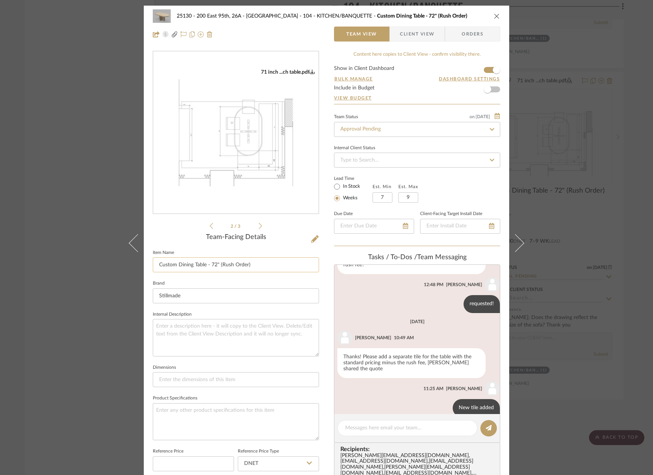
click at [213, 265] on input "Custom Dining Table - 72" (Rush Order)" at bounding box center [236, 264] width 166 height 15
type input "Custom Dining Table - 74" (Rush Order)"
click at [217, 332] on textarea at bounding box center [236, 337] width 166 height 37
drag, startPoint x: 414, startPoint y: 35, endPoint x: 414, endPoint y: 40, distance: 5.6
click at [415, 34] on span "Client View" at bounding box center [417, 34] width 34 height 15
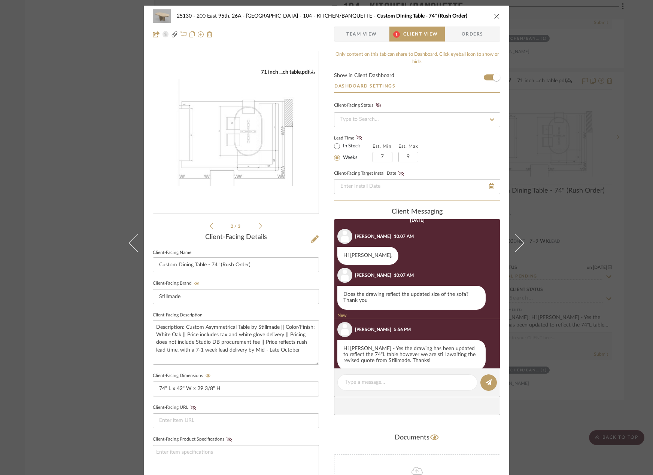
scroll to position [211, 0]
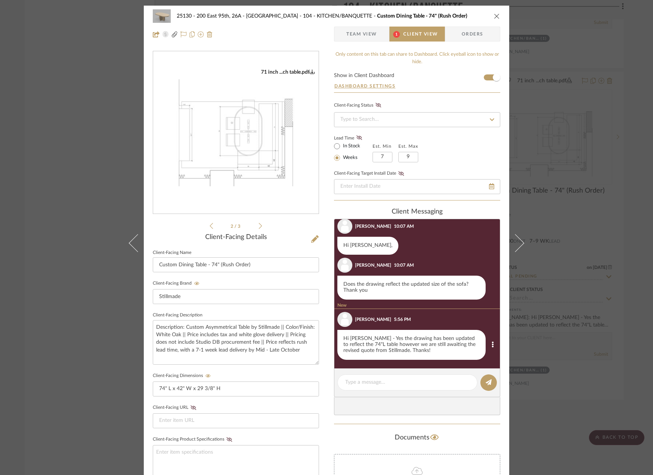
click at [412, 346] on div "Hi Marianna - Yes the drawing has been updated to reflect the 74"L table howeve…" at bounding box center [411, 345] width 148 height 30
click at [413, 350] on div "Hi Marianna - Yes the drawing has been updated to reflect the 74"L table howeve…" at bounding box center [411, 345] width 148 height 30
click at [401, 382] on textarea at bounding box center [407, 383] width 124 height 8
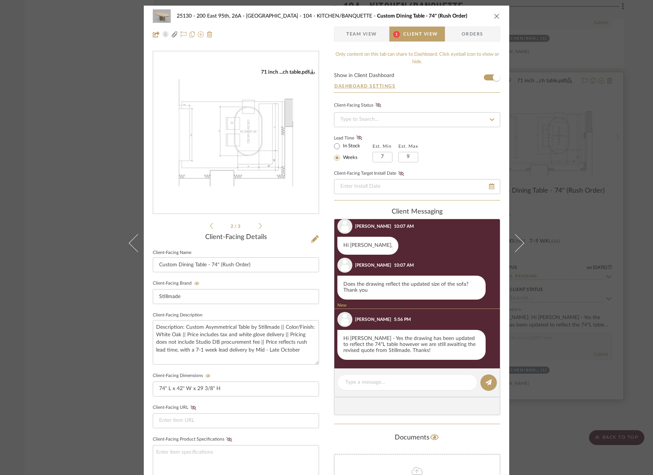
click at [562, 284] on div "25130 - 200 East 95th, 26A - Kosheleva 104 - KITCHEN/BANQUETTE Custom Dining Ta…" at bounding box center [326, 237] width 653 height 475
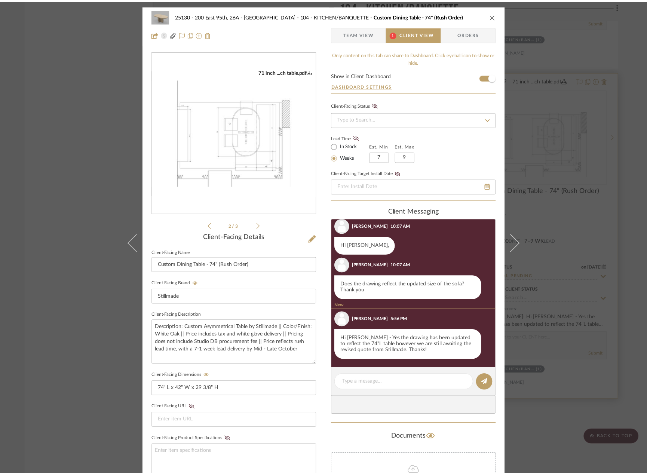
scroll to position [3742, 0]
